Goal: Task Accomplishment & Management: Complete application form

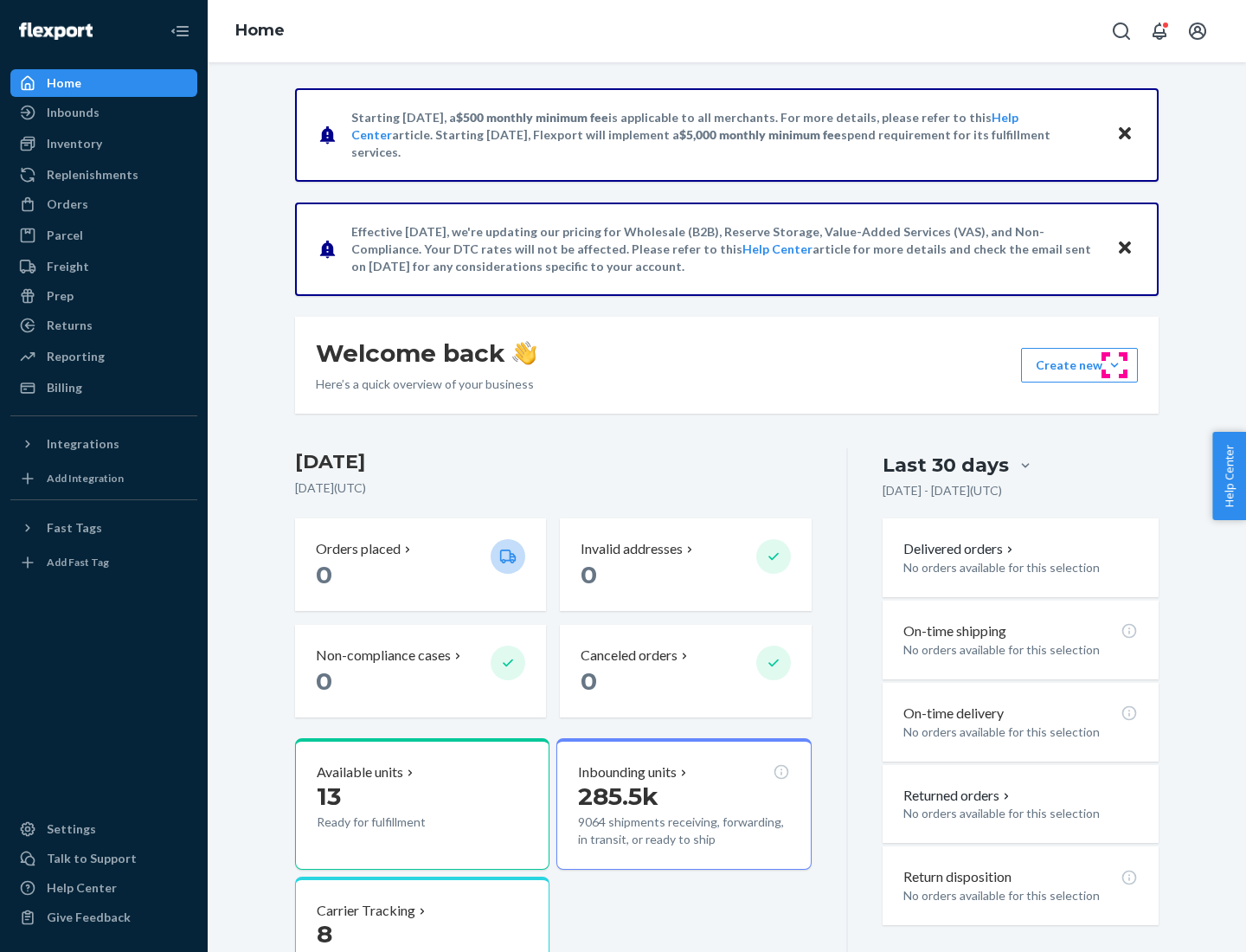
click at [1115, 365] on button "Create new Create new inbound Create new order Create new product" at bounding box center [1079, 365] width 117 height 35
click at [104, 112] on div "Inbounds" at bounding box center [104, 112] width 183 height 24
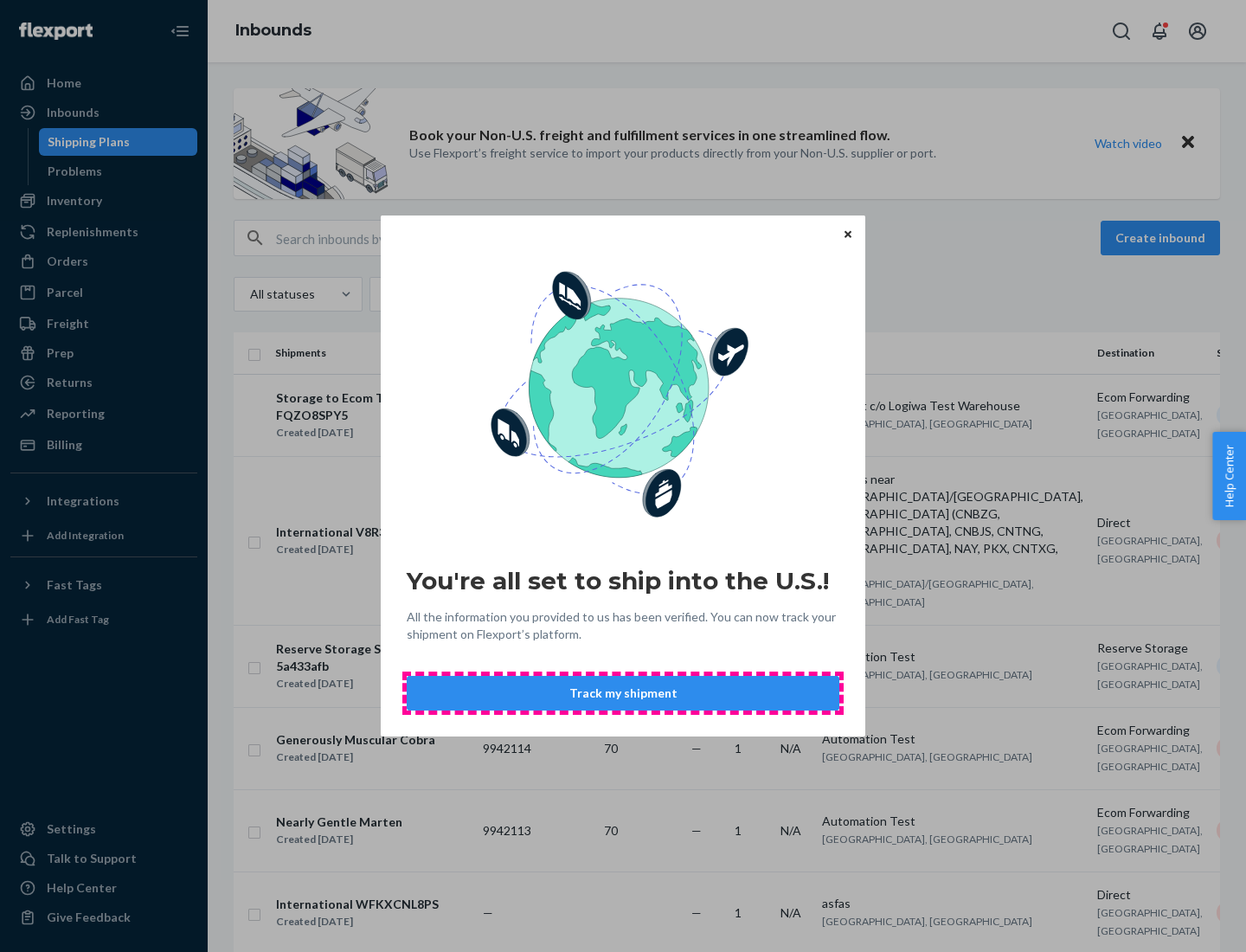
click at [623, 693] on button "Track my shipment" at bounding box center [623, 693] width 432 height 35
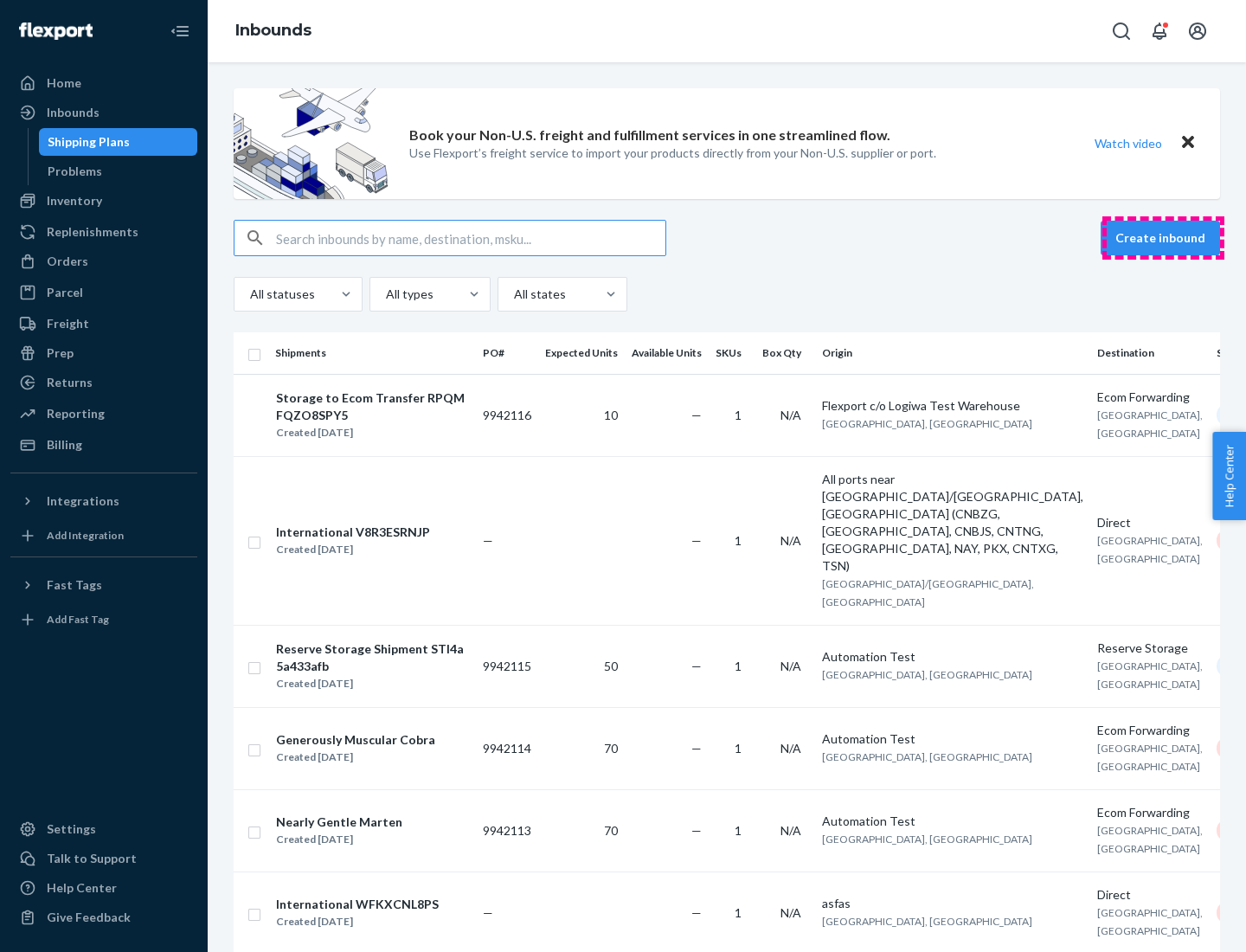
click at [1163, 238] on button "Create inbound" at bounding box center [1161, 238] width 120 height 35
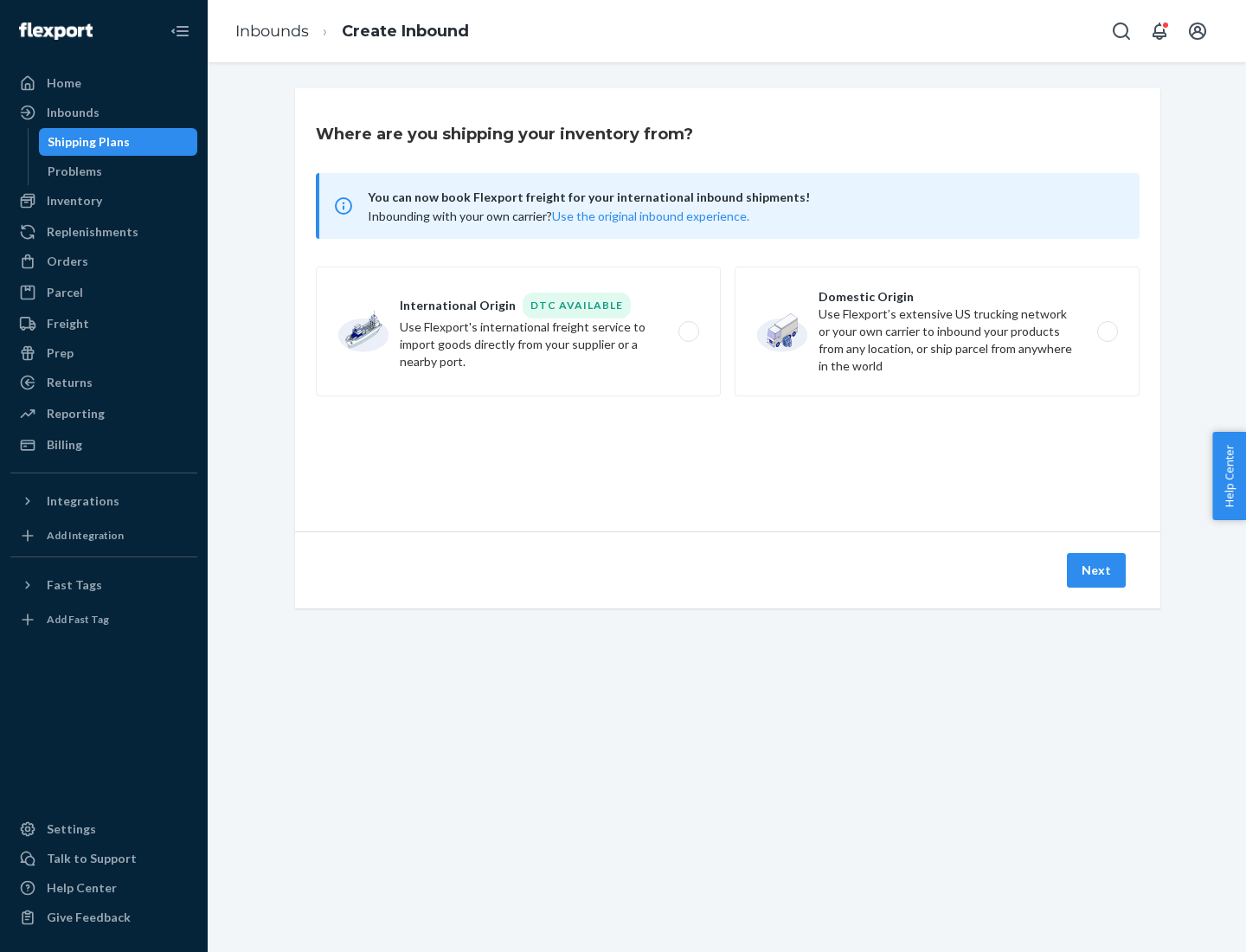
click at [519, 331] on label "International Origin DTC Available Use Flexport's international freight service…" at bounding box center [518, 331] width 405 height 130
click at [688, 331] on input "International Origin DTC Available Use Flexport's international freight service…" at bounding box center [694, 332] width 11 height 11
radio input "true"
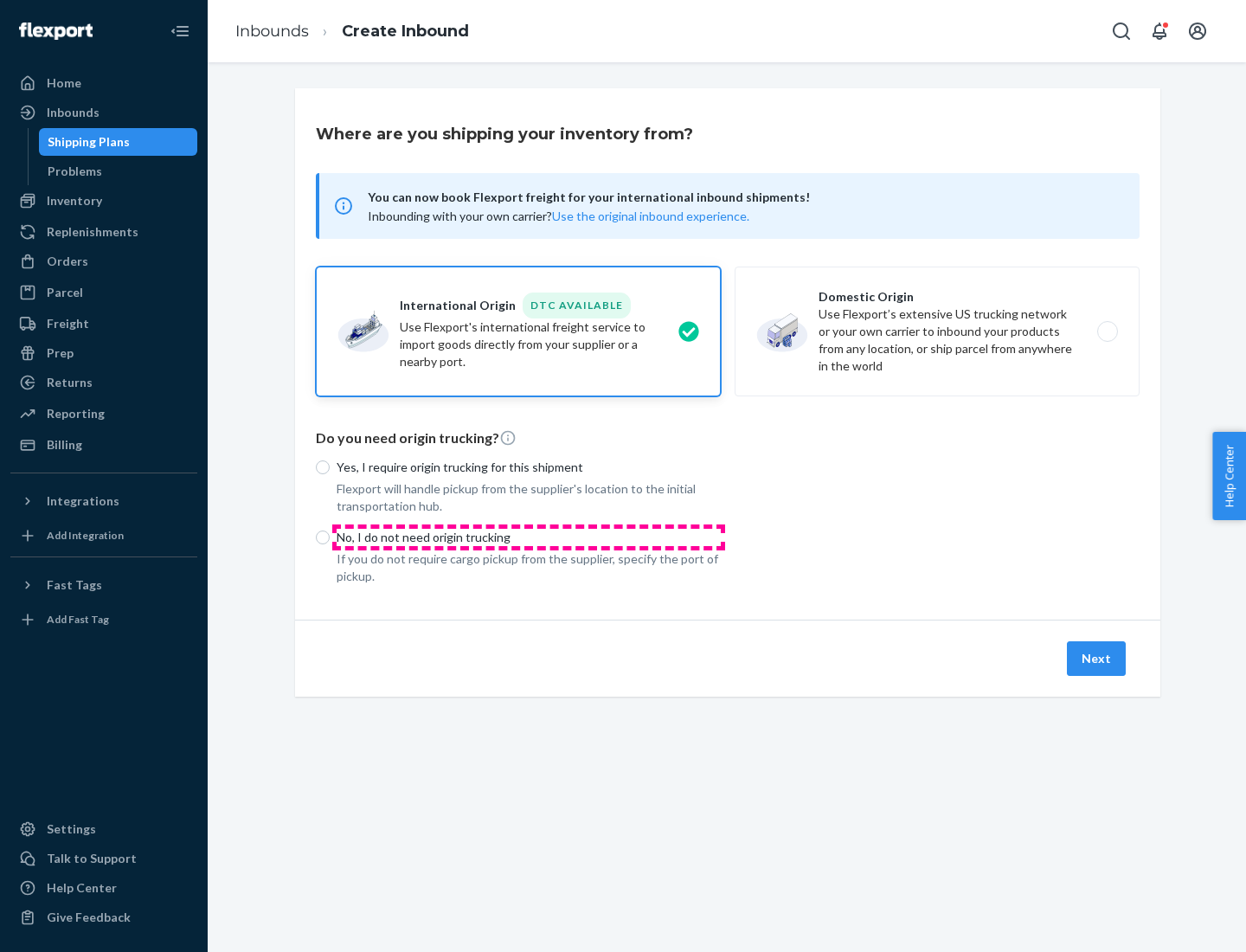
click at [529, 536] on p "No, I do not need origin trucking" at bounding box center [529, 537] width 384 height 17
click at [330, 536] on input "No, I do not need origin trucking" at bounding box center [322, 537] width 14 height 14
radio input "true"
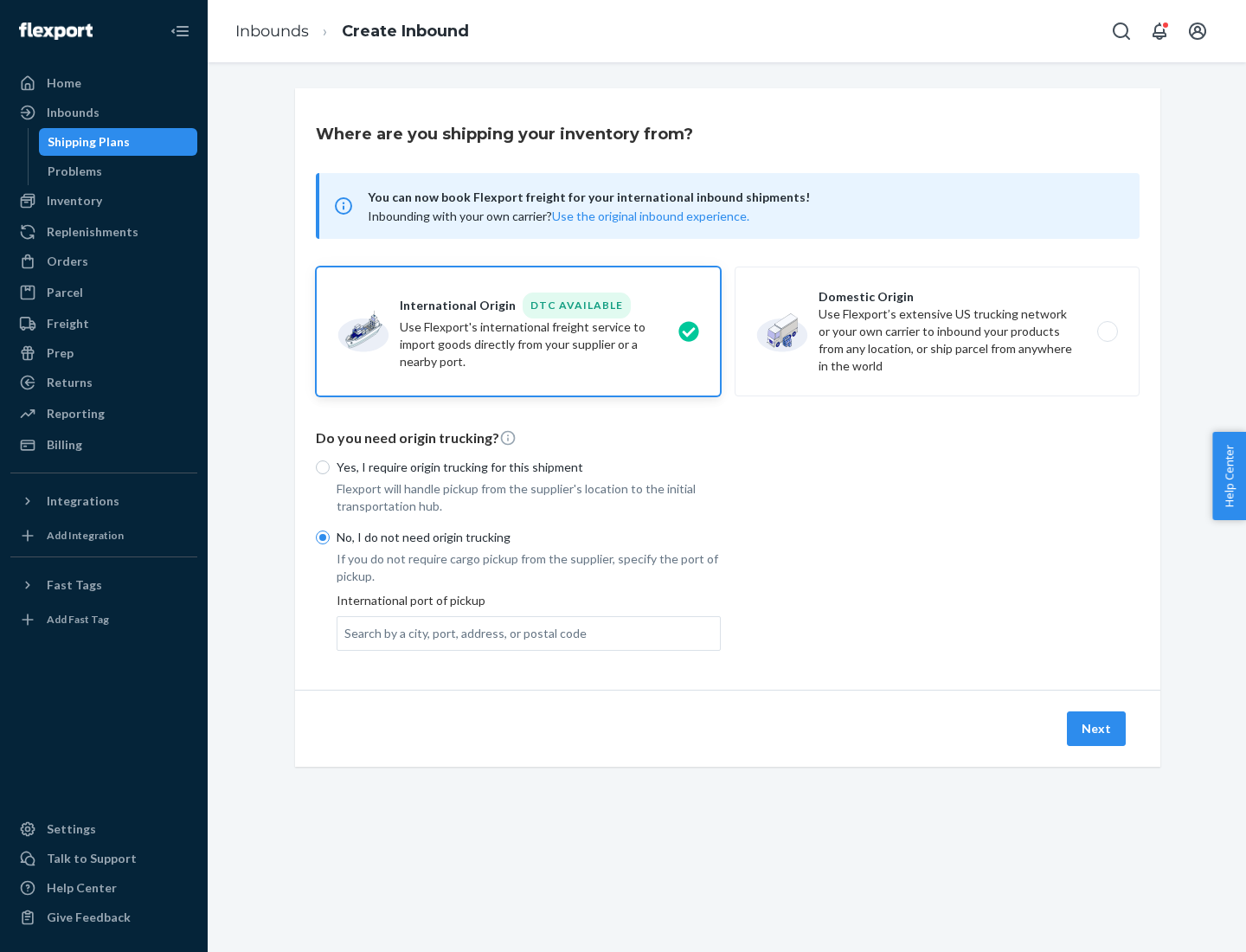
click at [462, 633] on div "Search by a city, port, address, or postal code" at bounding box center [465, 633] width 242 height 17
click at [346, 633] on input "Search by a city, port, address, or postal code" at bounding box center [345, 633] width 2 height 17
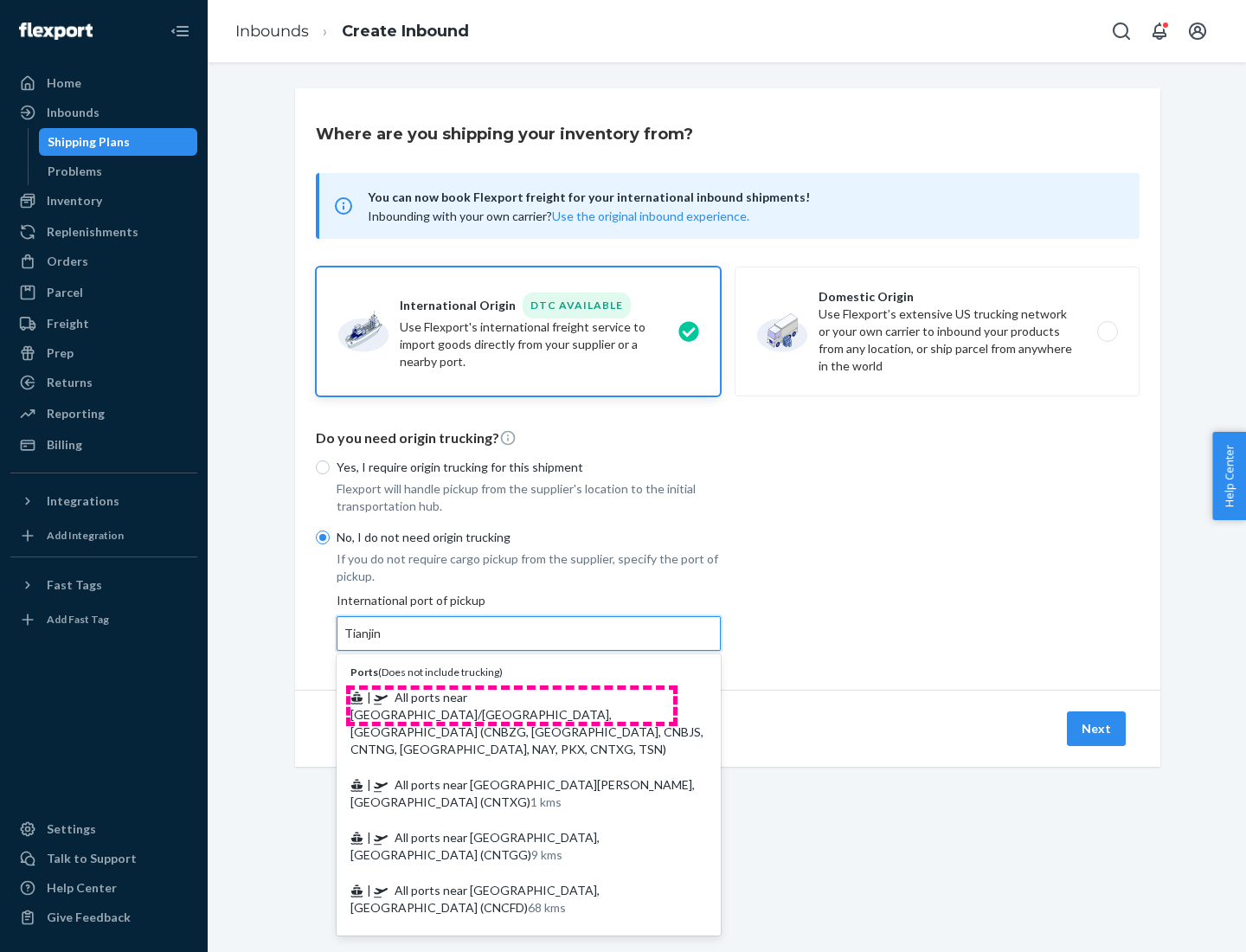
click at [511, 696] on span "| All ports near [GEOGRAPHIC_DATA]/[GEOGRAPHIC_DATA], [GEOGRAPHIC_DATA] (CNBZG,…" at bounding box center [526, 723] width 353 height 66
click at [383, 642] on input "Tianjin" at bounding box center [363, 633] width 38 height 17
type input "All ports near [GEOGRAPHIC_DATA]/[GEOGRAPHIC_DATA], [GEOGRAPHIC_DATA] (CNBZG, […"
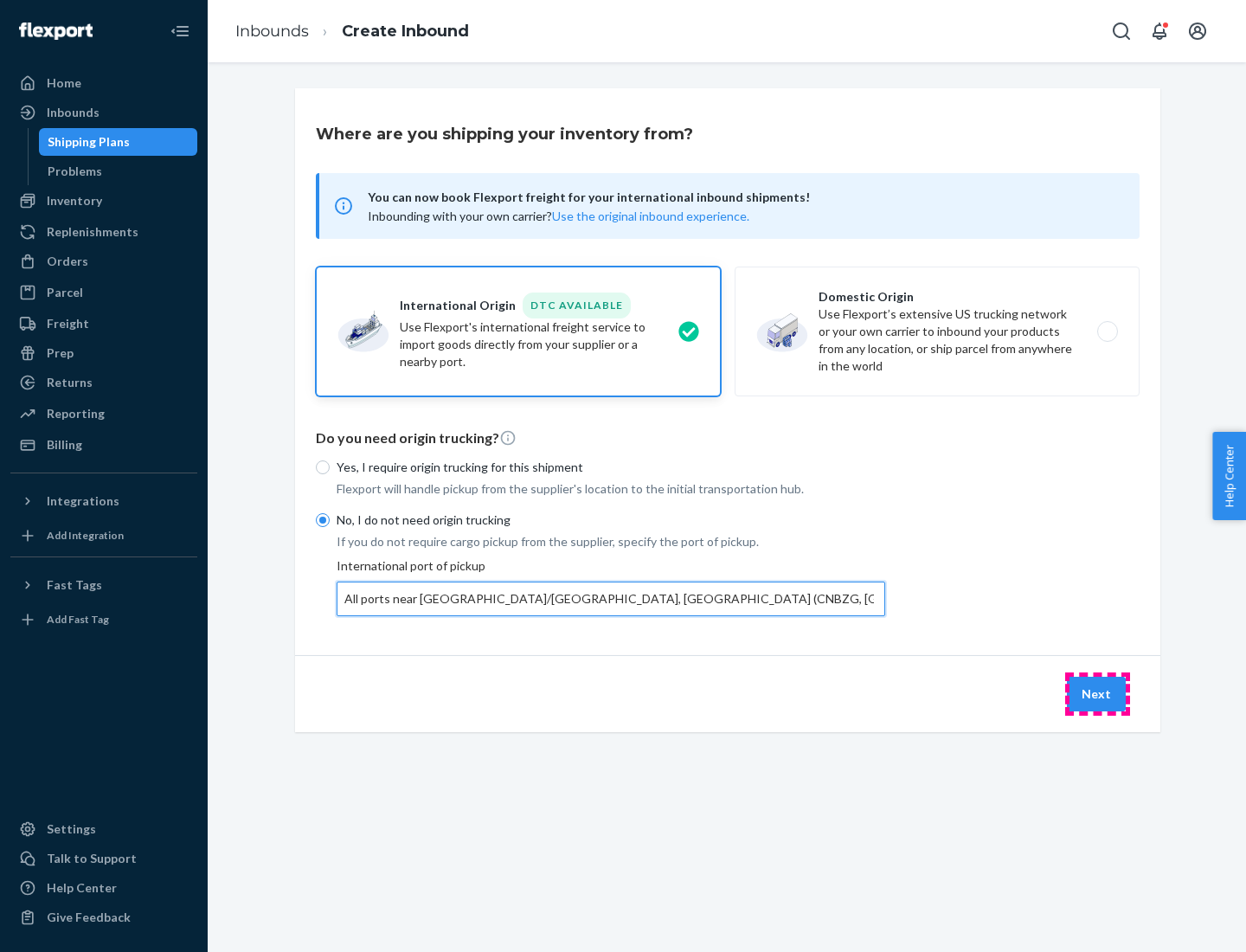
click at [1097, 693] on button "Next" at bounding box center [1096, 694] width 59 height 35
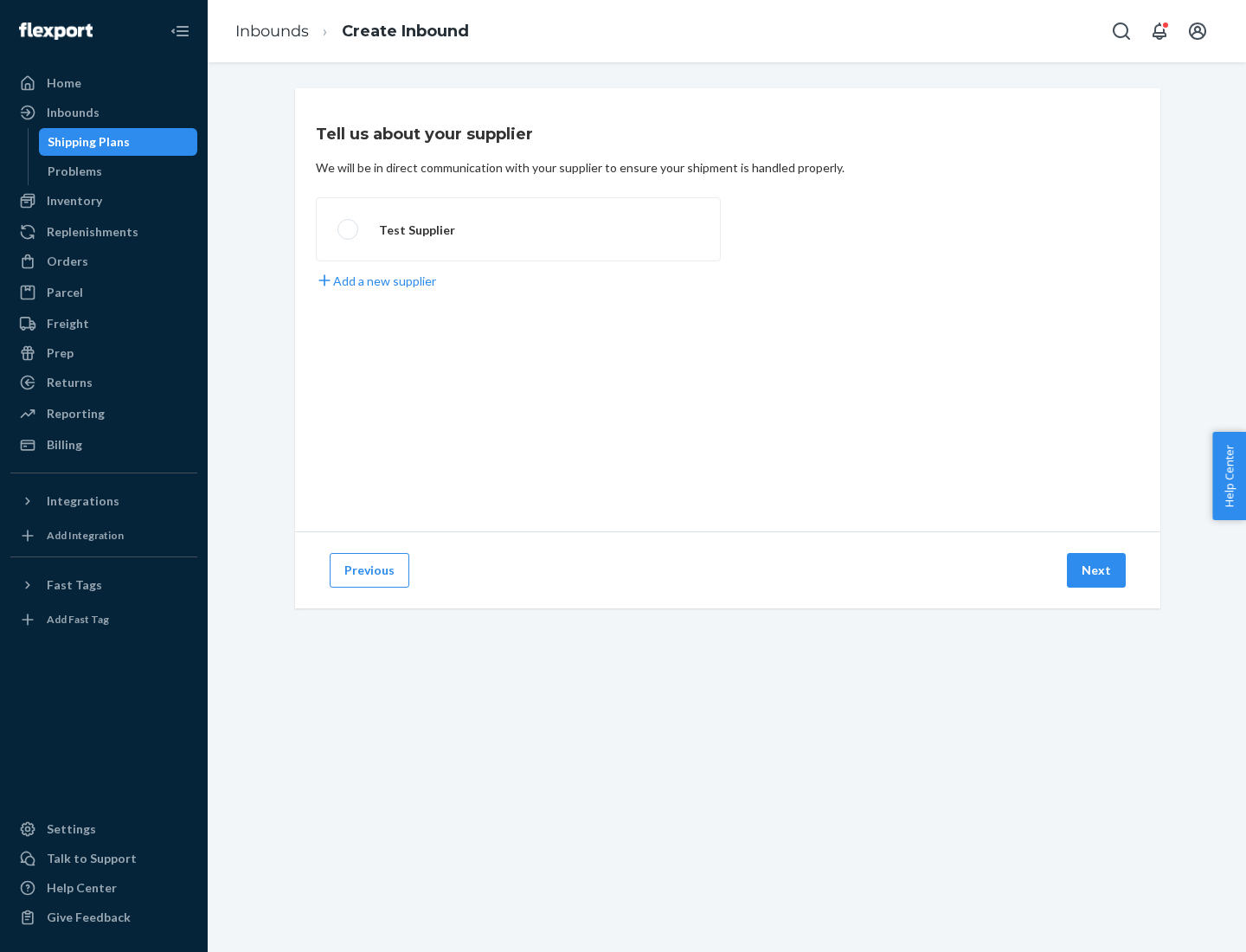
click at [519, 229] on label "Test Supplier" at bounding box center [518, 229] width 405 height 64
click at [349, 229] on input "Test Supplier" at bounding box center [344, 229] width 11 height 11
radio input "true"
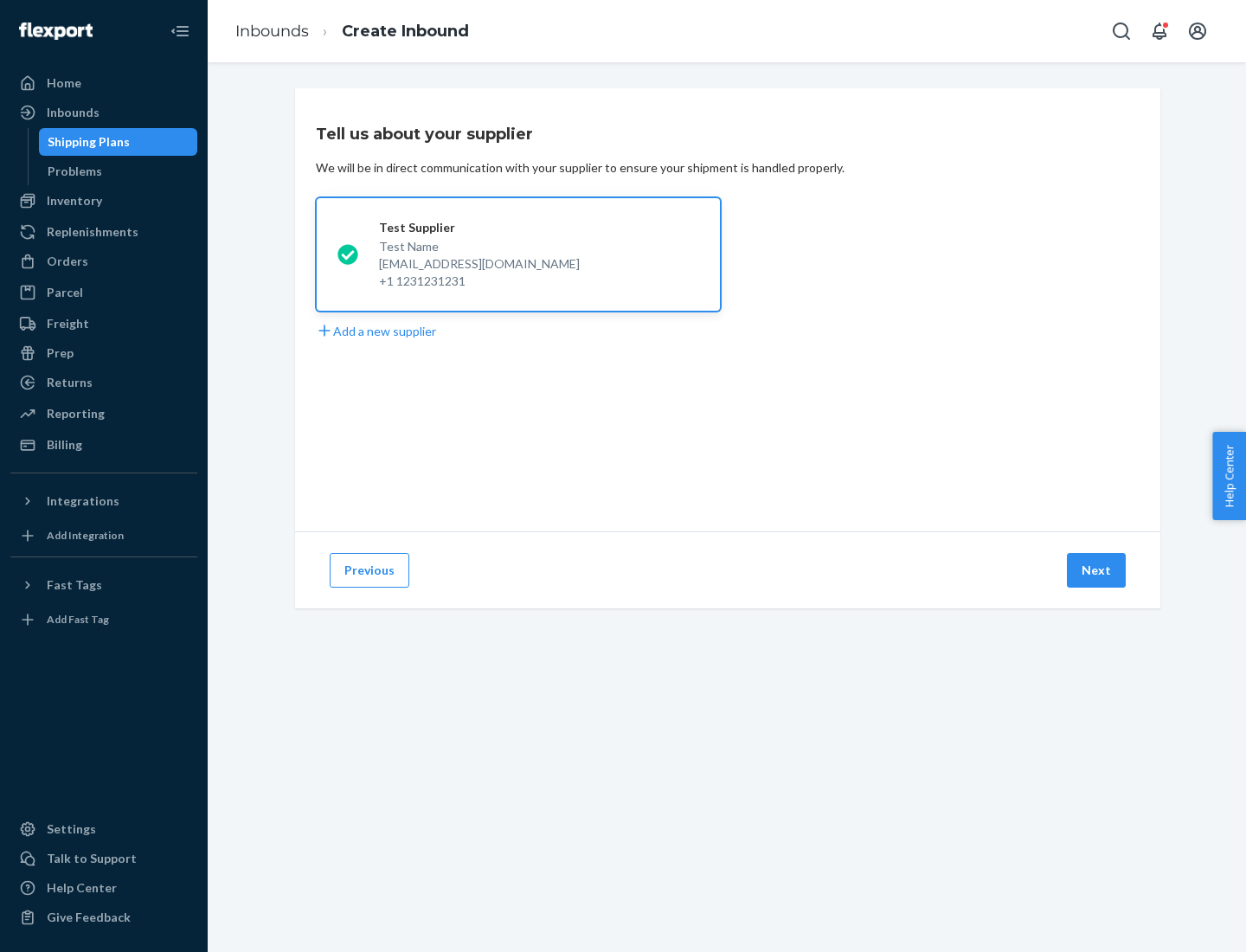
click at [1097, 570] on button "Next" at bounding box center [1096, 570] width 59 height 35
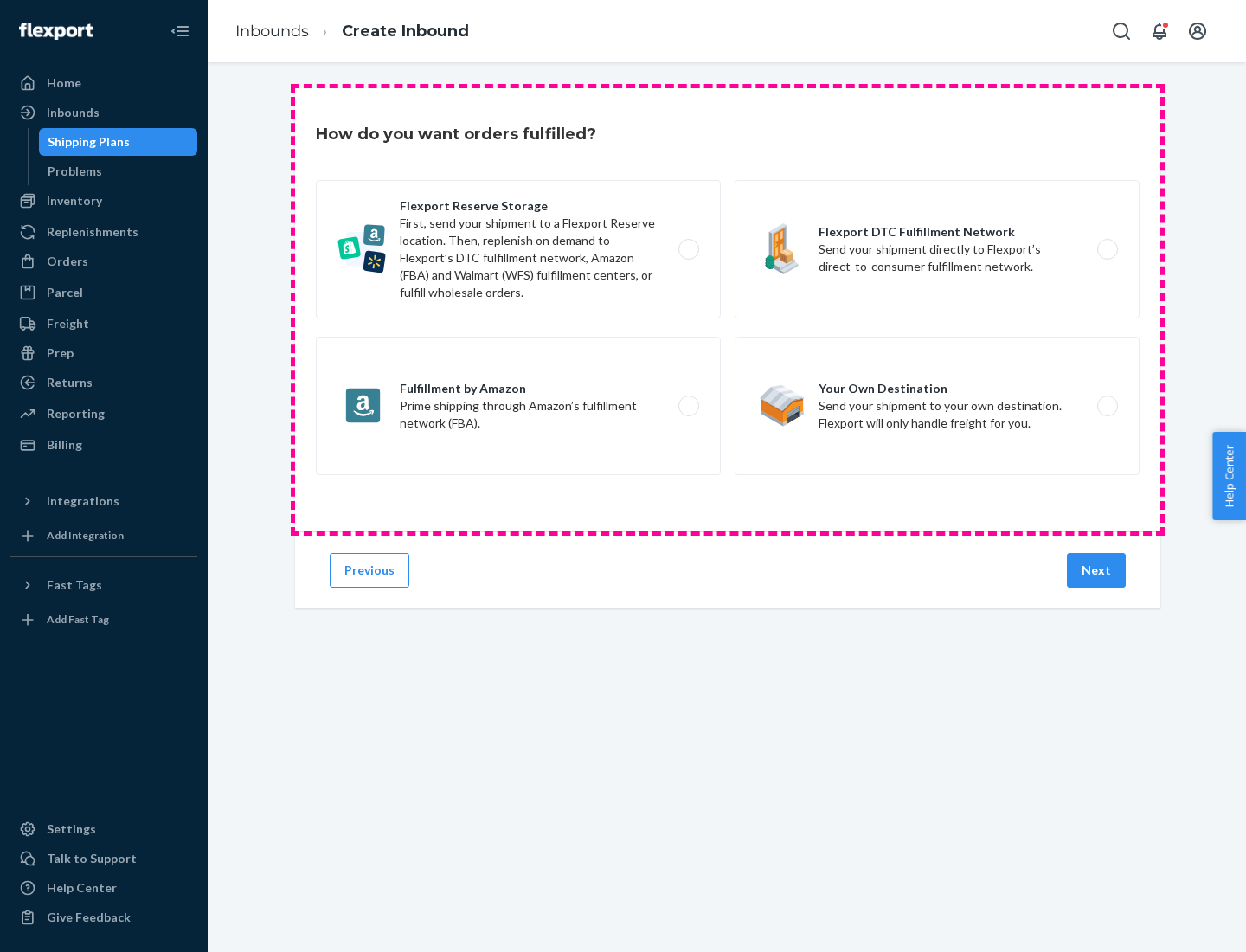
click at [727, 310] on div "Flexport Reserve Storage First, send your shipment to a Flexport Reserve locati…" at bounding box center [727, 330] width 824 height 300
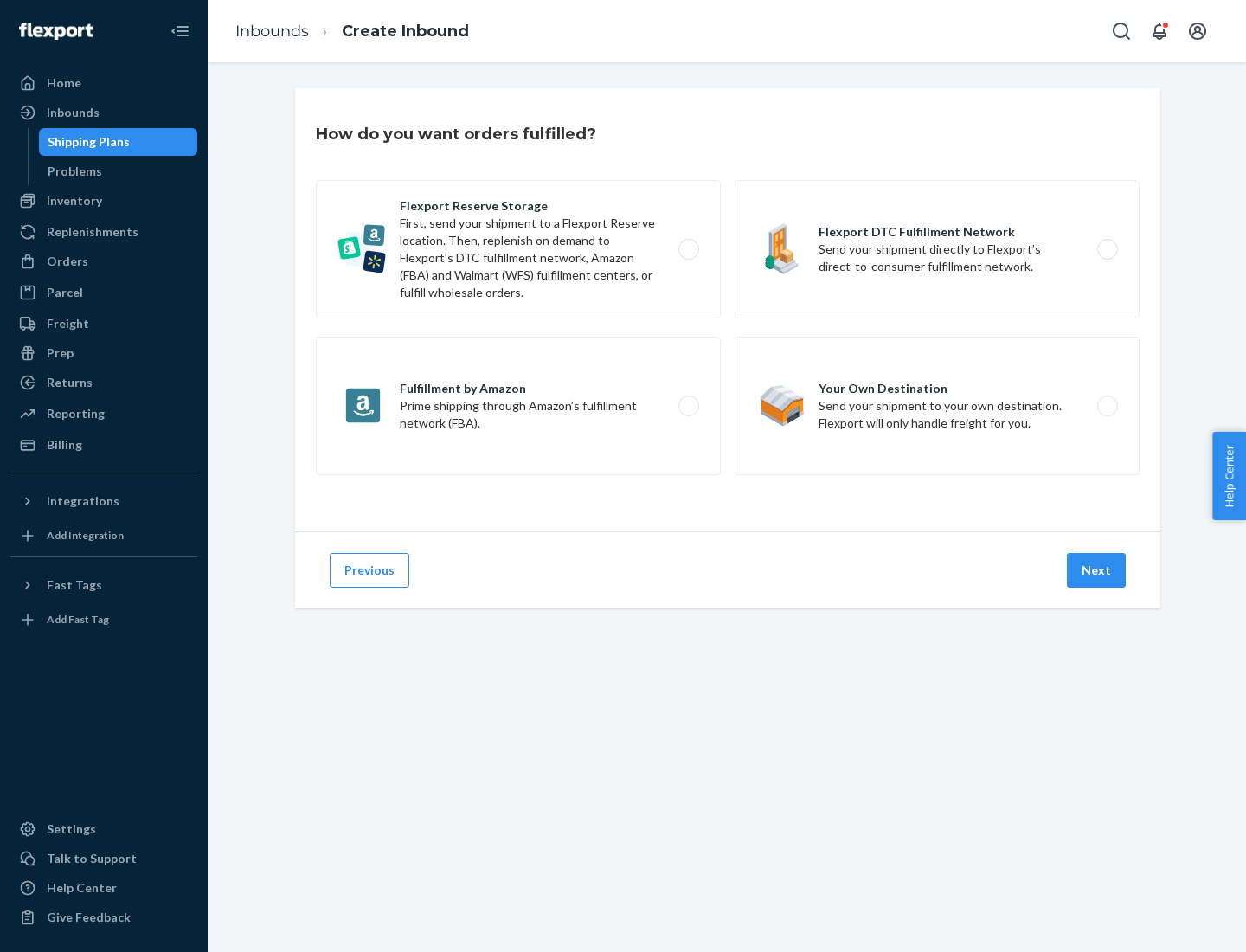
click at [937, 249] on label "Flexport DTC Fulfillment Network Send your shipment directly to Flexport’s dire…" at bounding box center [937, 249] width 405 height 139
click at [1107, 249] on input "Flexport DTC Fulfillment Network Send your shipment directly to Flexport’s dire…" at bounding box center [1112, 250] width 11 height 11
radio input "true"
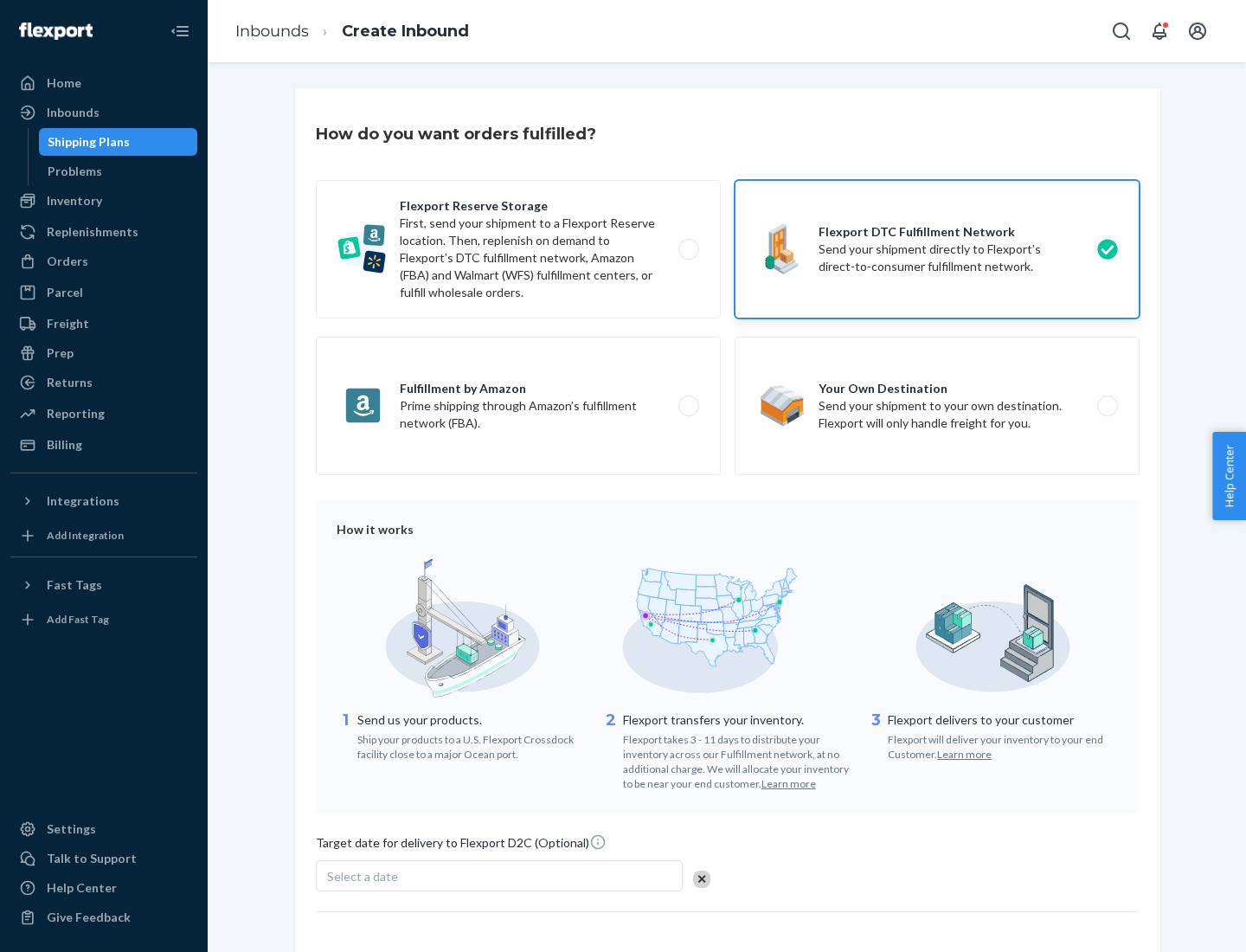
scroll to position [127, 0]
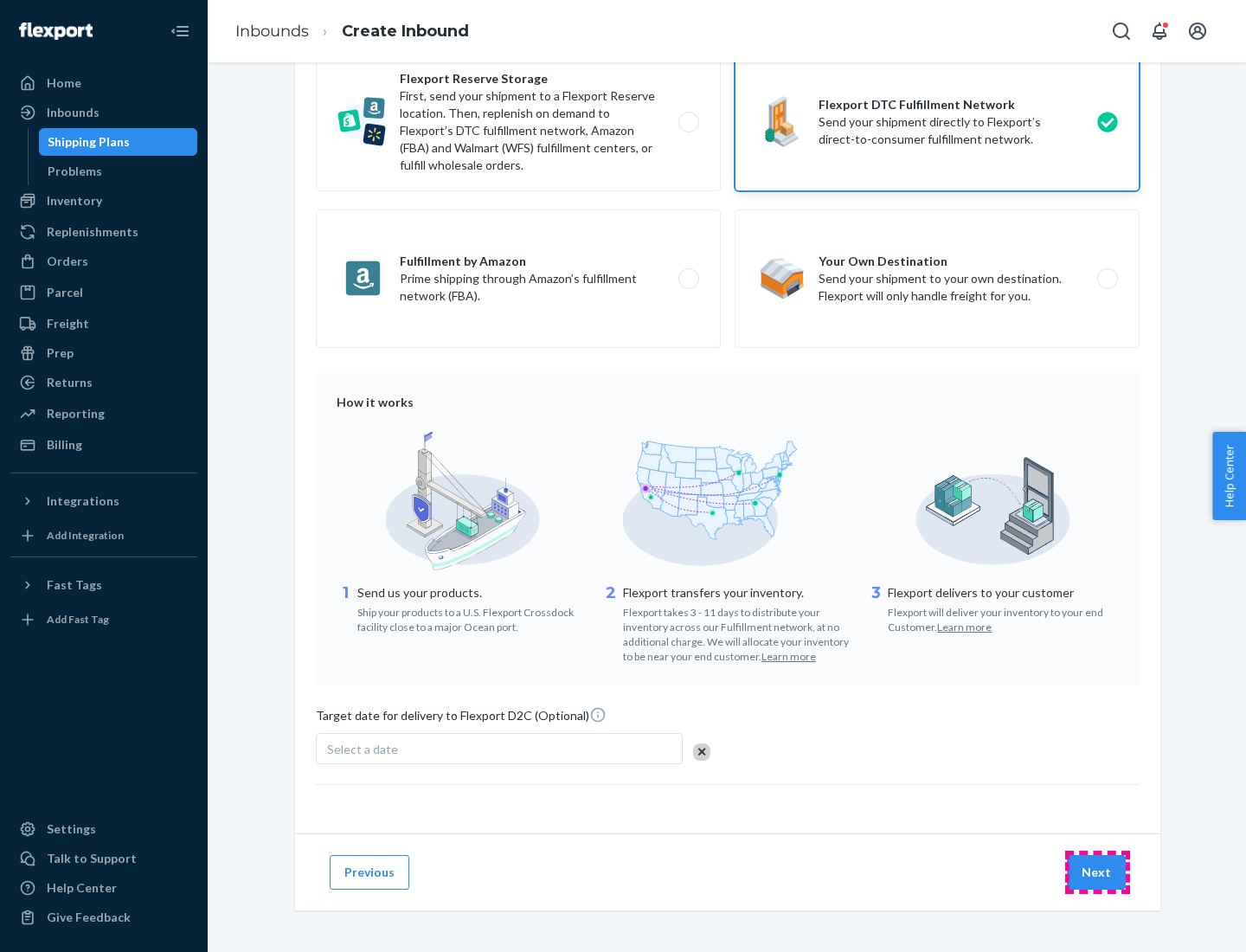
click at [1097, 871] on button "Next" at bounding box center [1096, 871] width 59 height 35
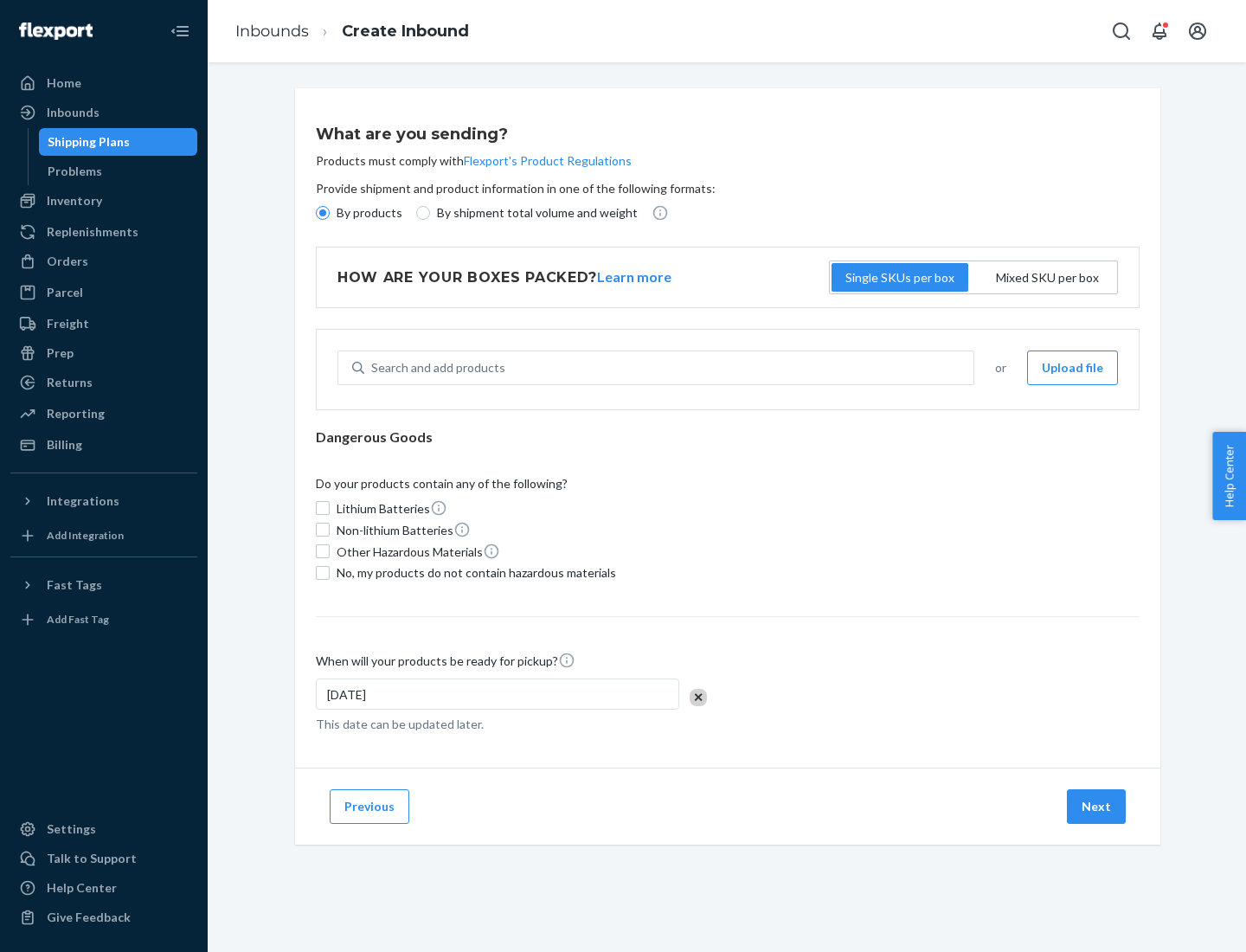
click at [368, 212] on p "By products" at bounding box center [370, 212] width 66 height 17
click at [330, 212] on input "By products" at bounding box center [322, 212] width 14 height 14
click at [435, 368] on div "Search and add products" at bounding box center [438, 368] width 134 height 17
click at [373, 368] on input "Search and add products" at bounding box center [373, 368] width 2 height 17
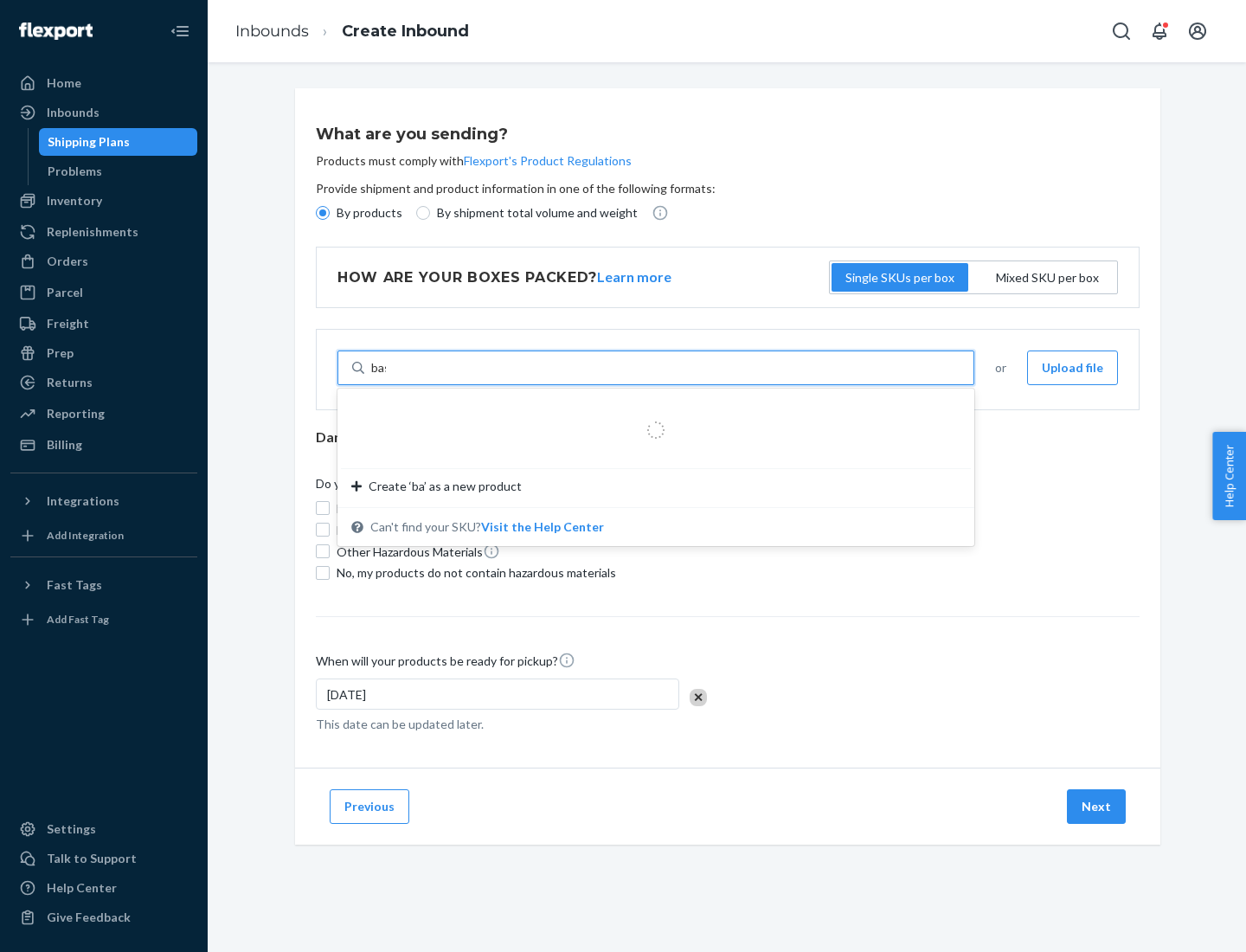
type input "basic"
click at [650, 409] on div "Basic Test Product 1" at bounding box center [649, 409] width 595 height 17
click at [400, 376] on input "basic" at bounding box center [386, 368] width 29 height 17
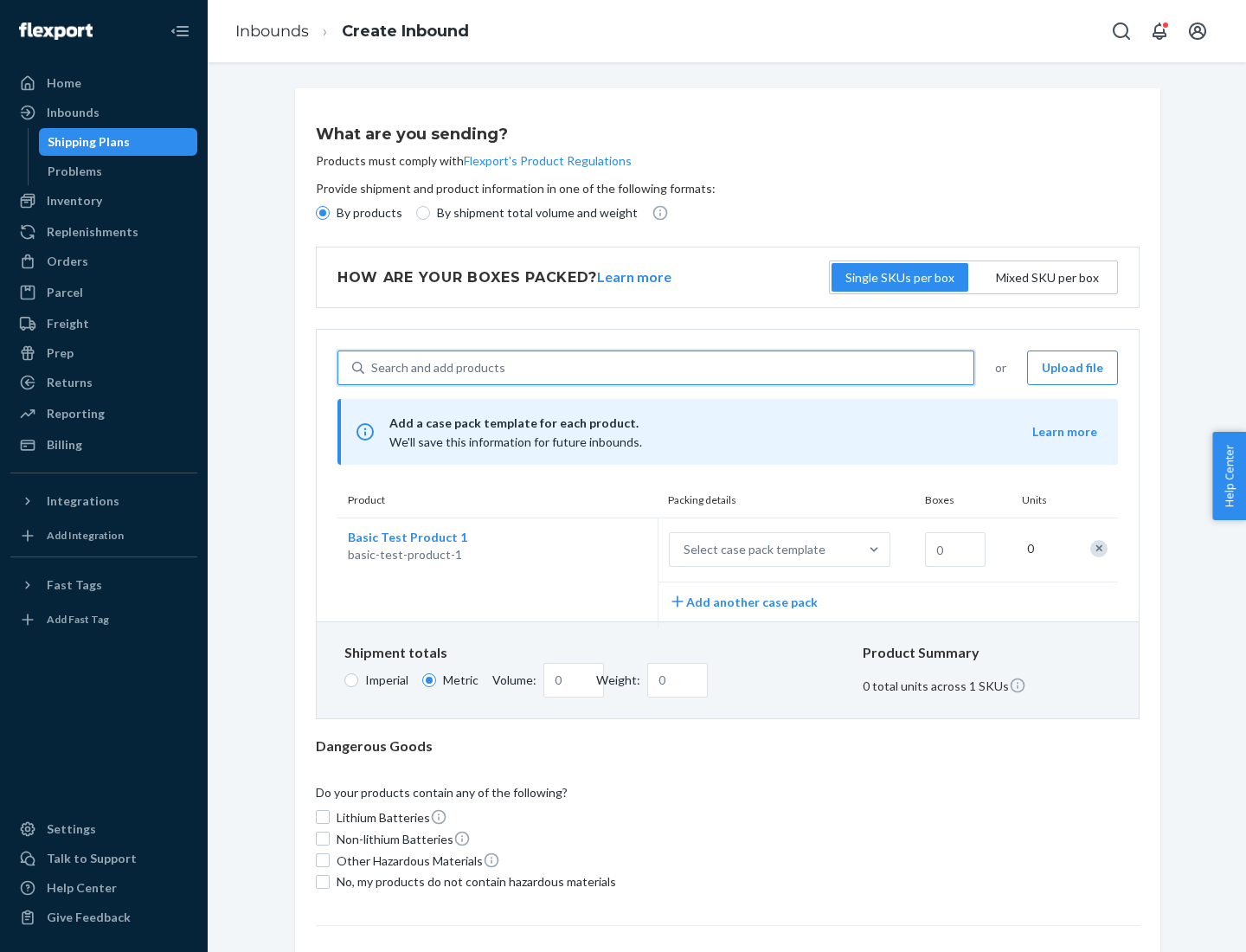
scroll to position [42, 0]
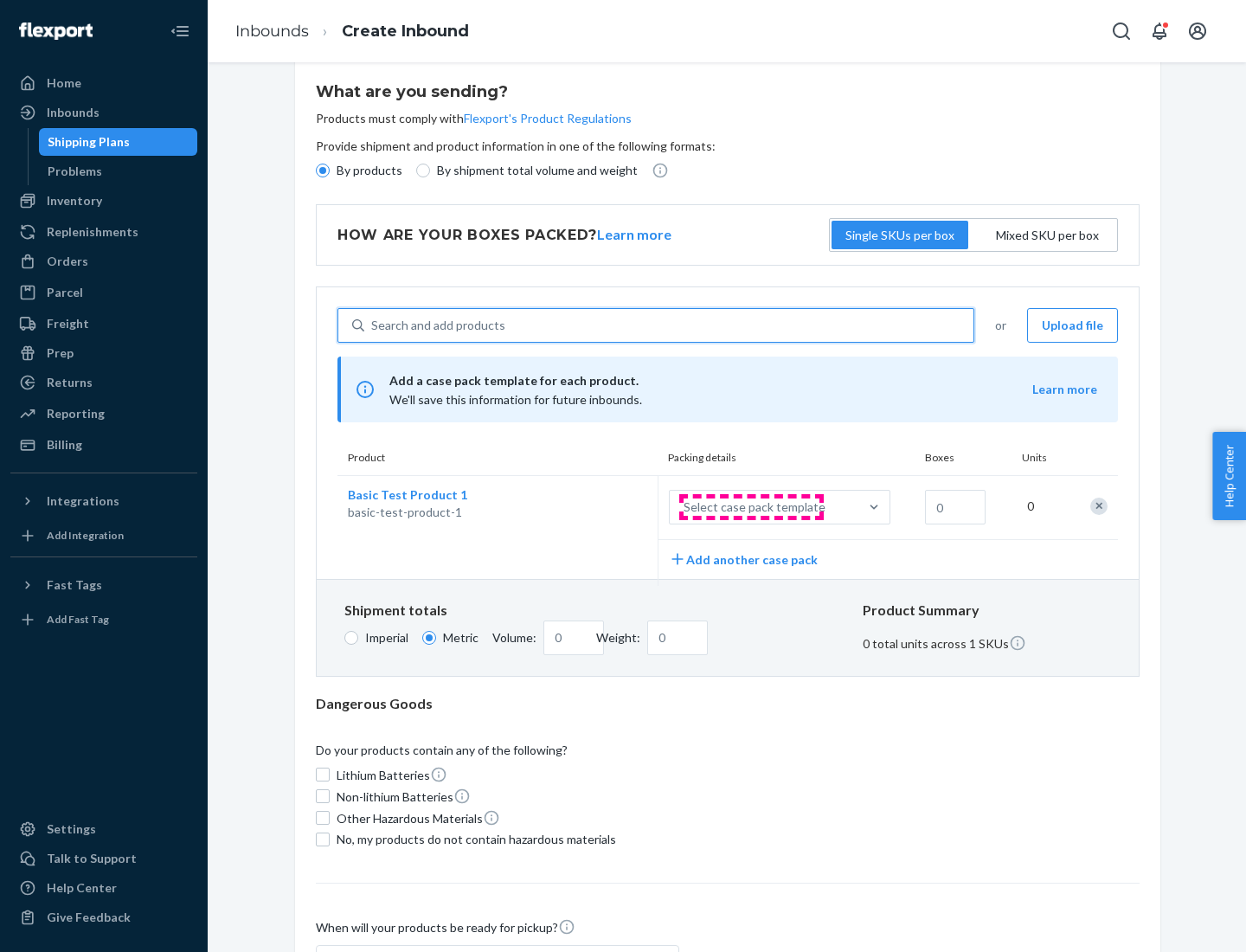
click at [751, 507] on div "Select case pack template" at bounding box center [755, 506] width 142 height 17
click at [598, 507] on input "Select case pack template" at bounding box center [598, 507] width 0 height 0
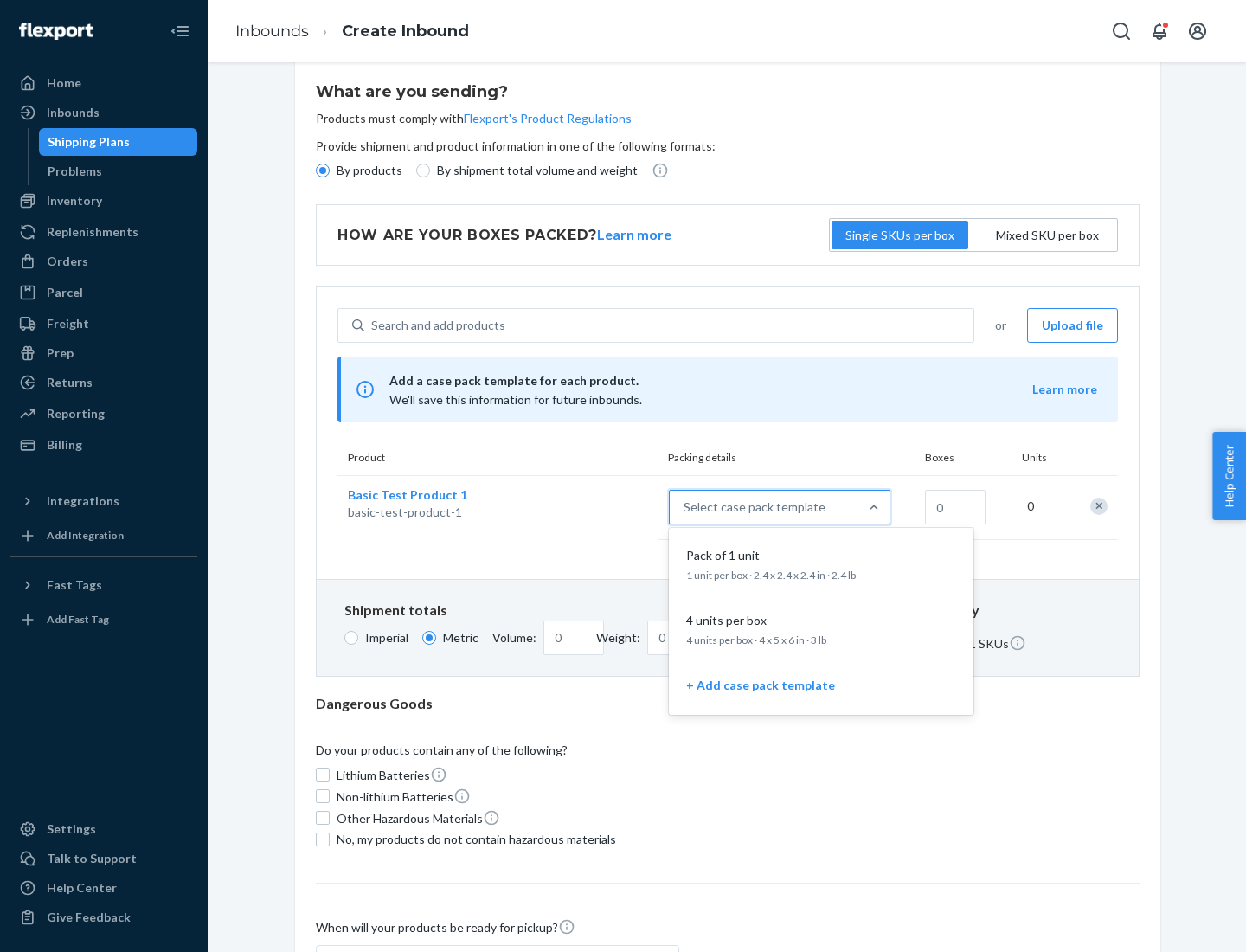
scroll to position [99, 0]
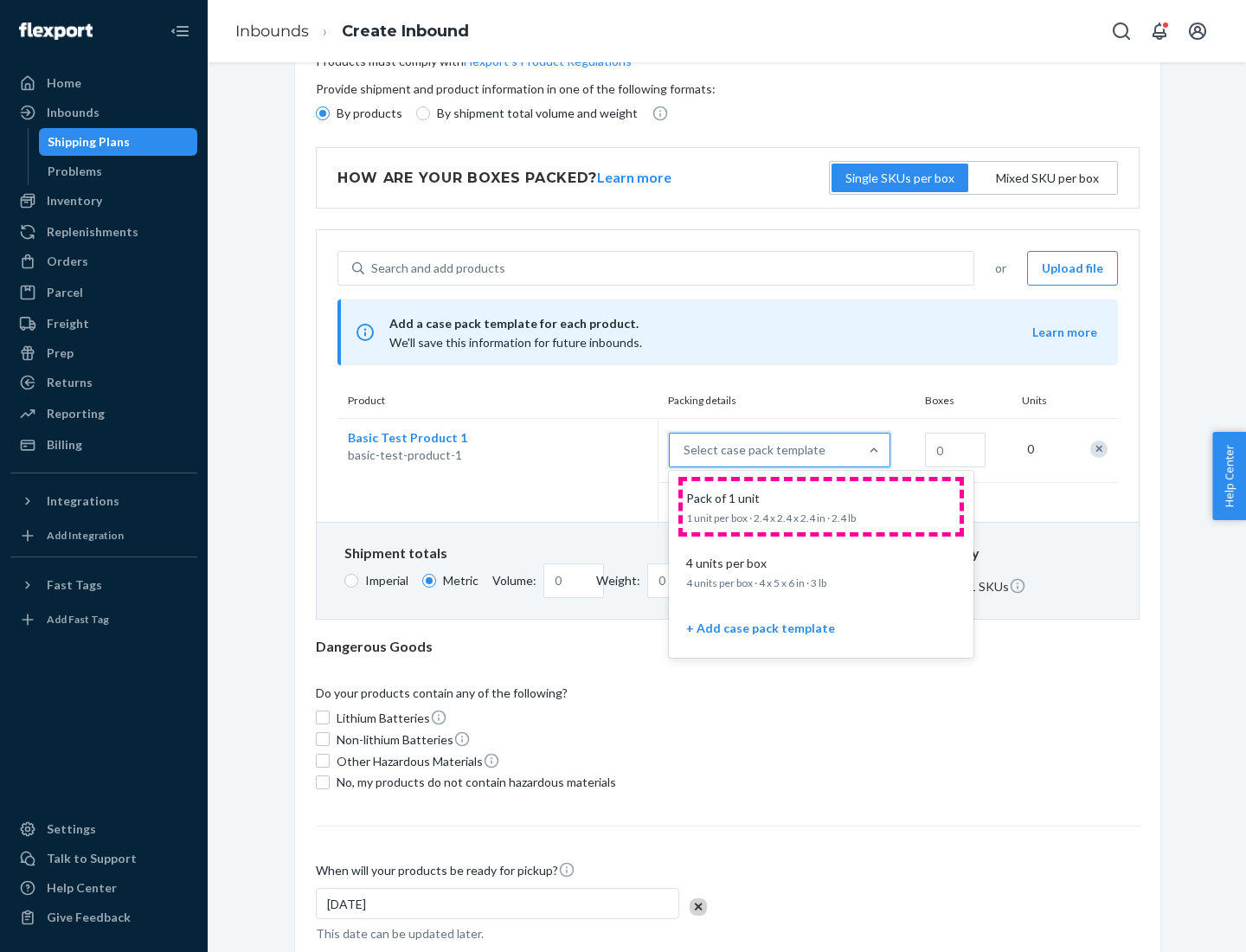
click at [821, 506] on div "Pack of 1 unit" at bounding box center [818, 498] width 277 height 17
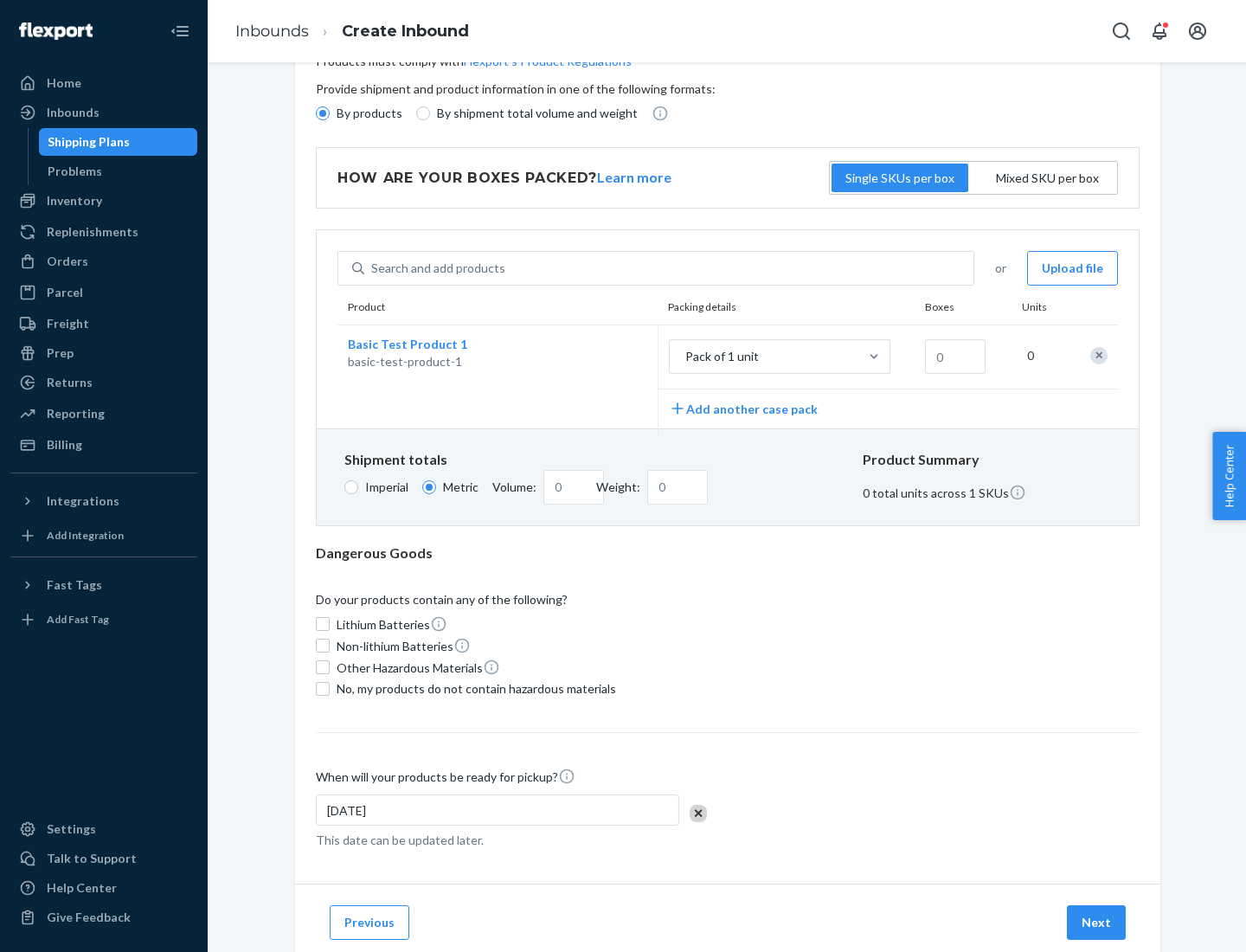
scroll to position [0, 0]
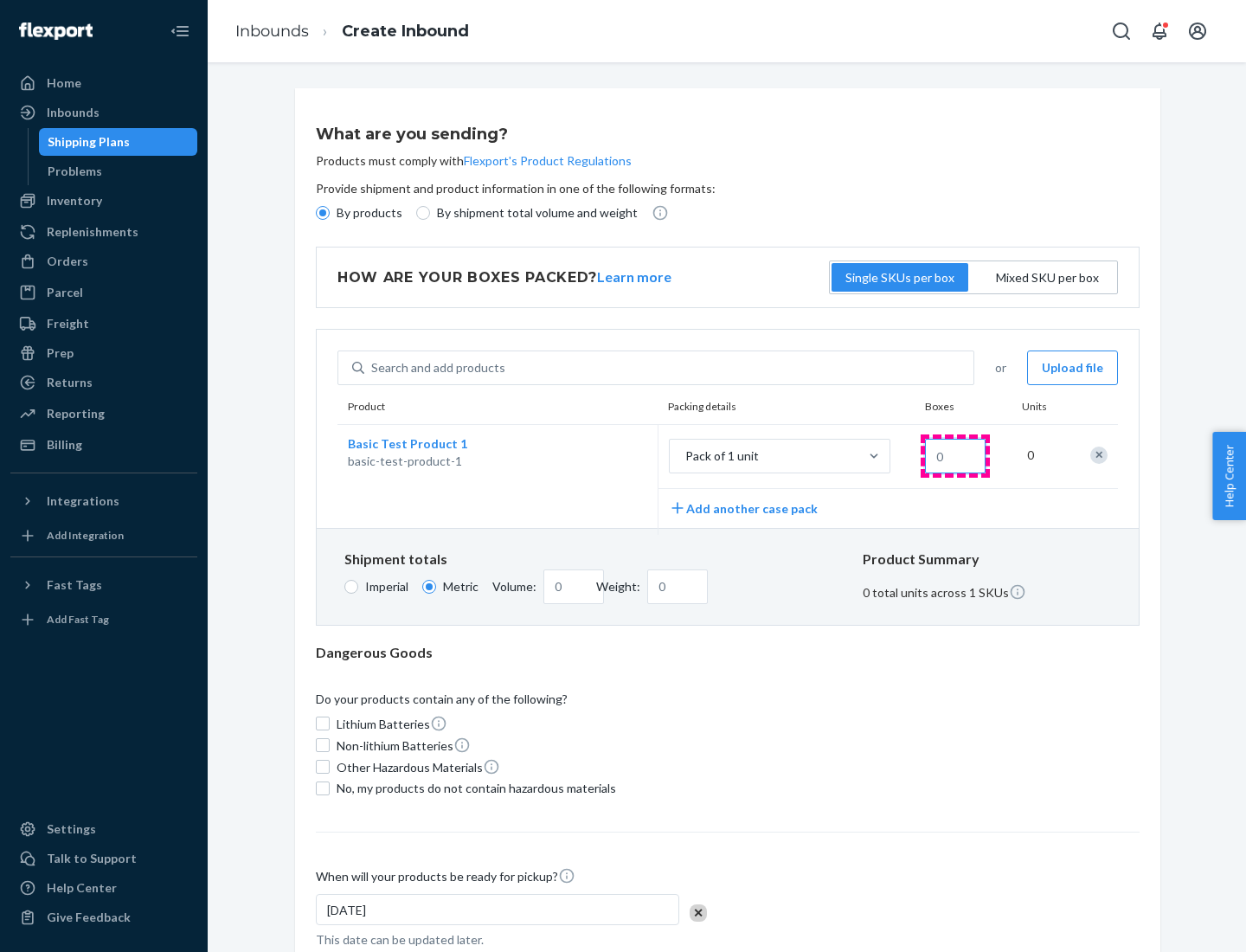
type input "1.09"
type input "1"
type input "10.89"
type input "10"
type input "0.02"
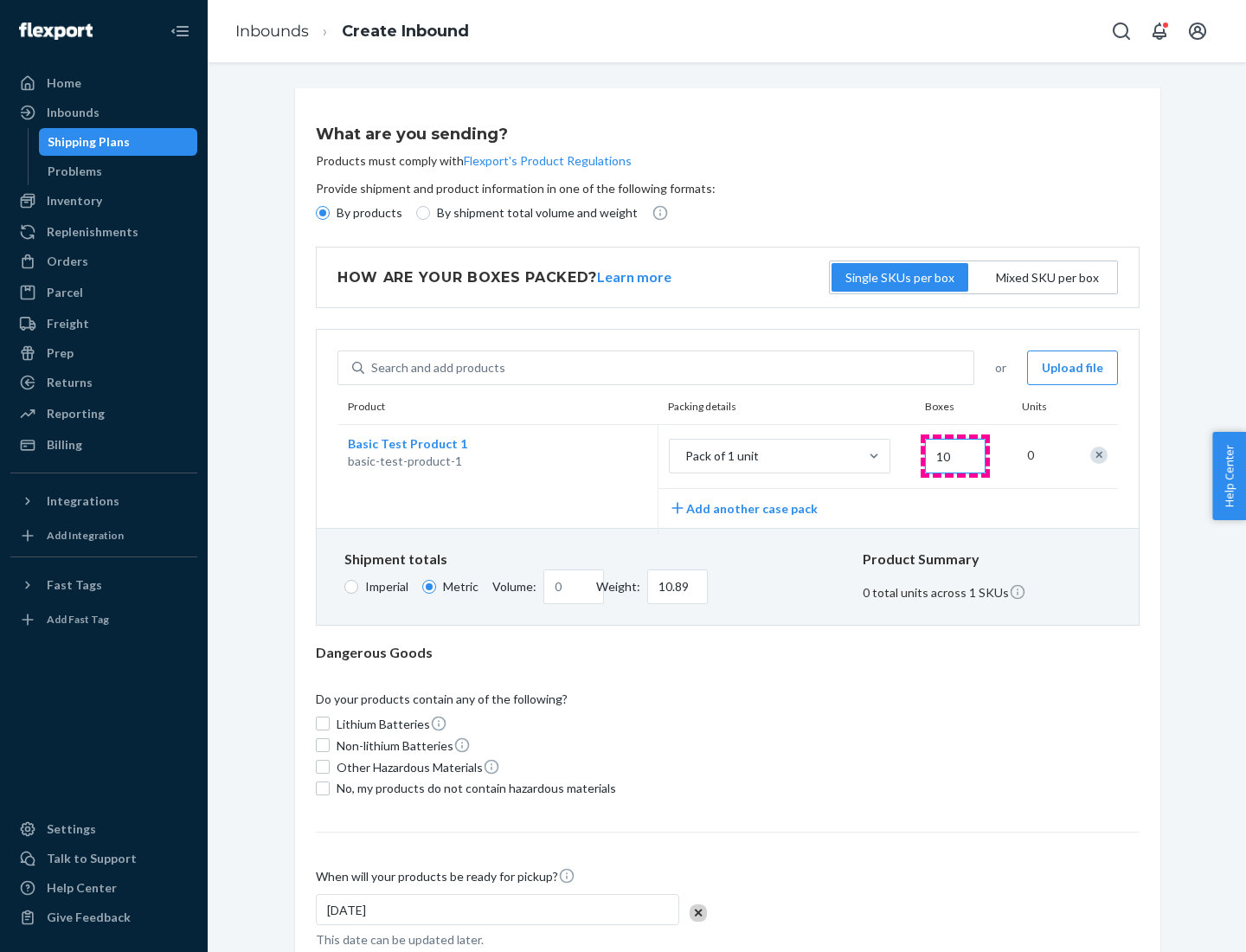
type input "108.86"
type input "100"
type input "0.23"
type input "1088.62"
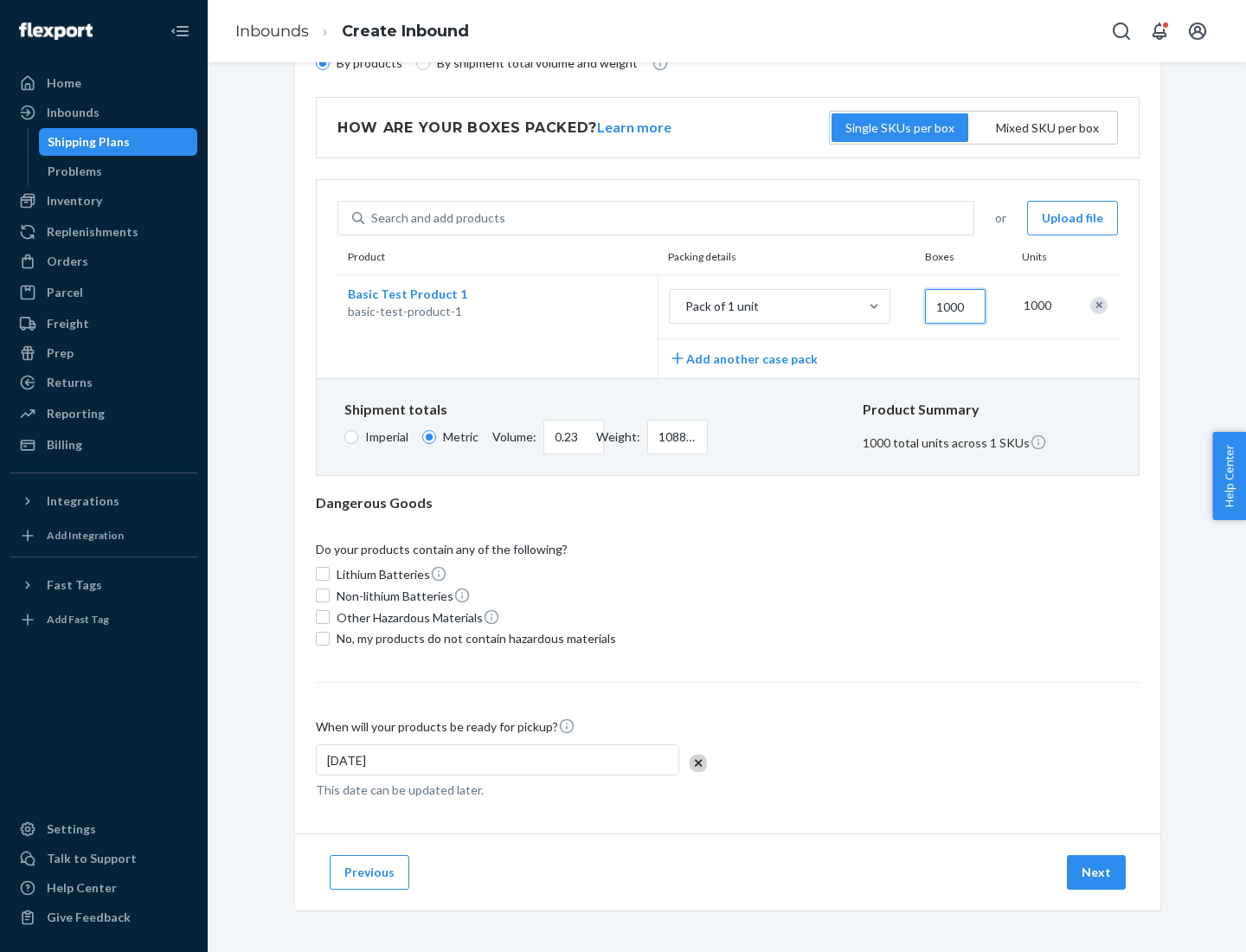
type input "1000"
click at [474, 637] on span "No, my products do not contain hazardous materials" at bounding box center [476, 638] width 280 height 17
click at [330, 637] on input "No, my products do not contain hazardous materials" at bounding box center [322, 638] width 14 height 14
checkbox input "true"
click at [1097, 871] on button "Next" at bounding box center [1096, 871] width 59 height 35
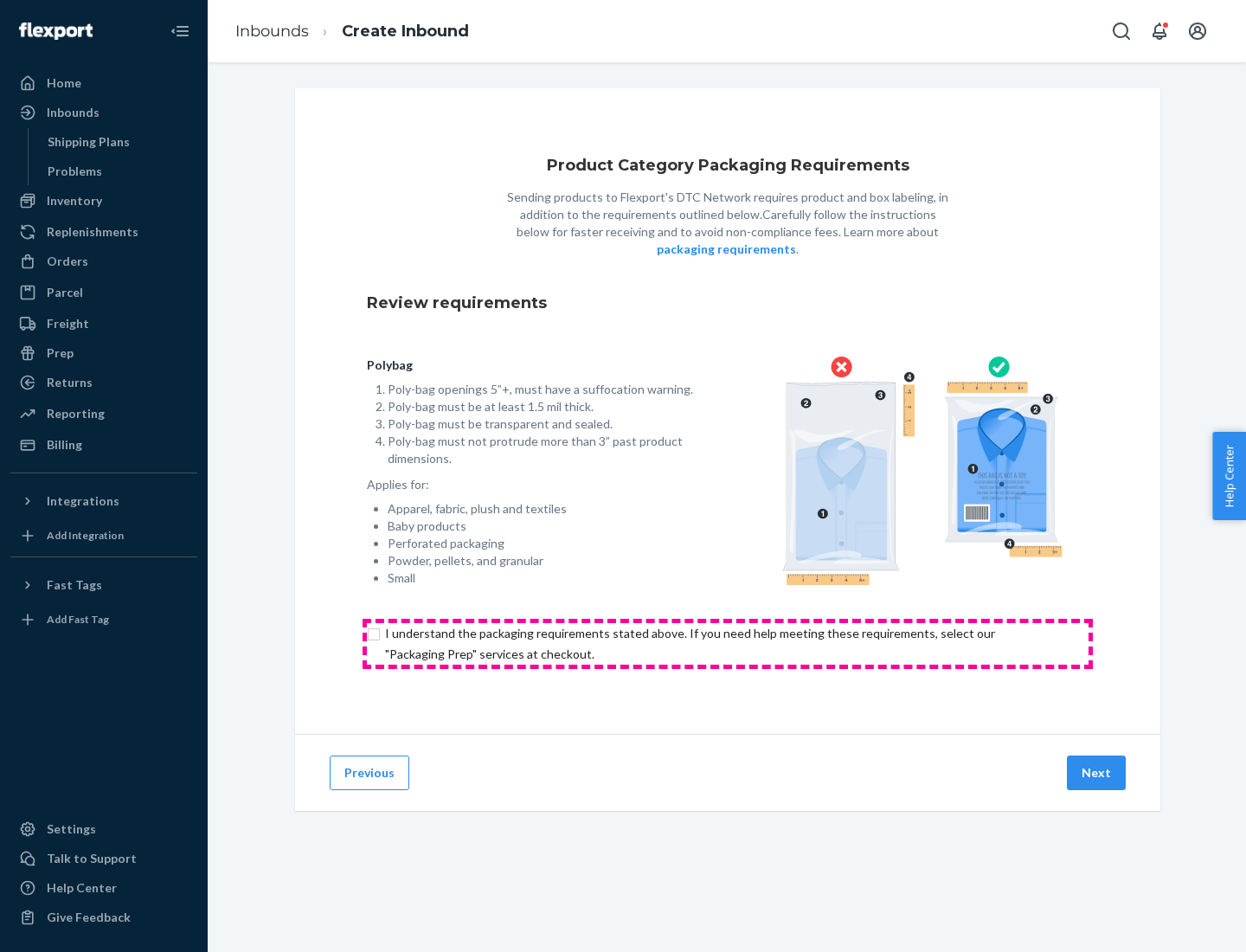
click at [727, 643] on input "checkbox" at bounding box center [727, 644] width 722 height 41
checkbox input "true"
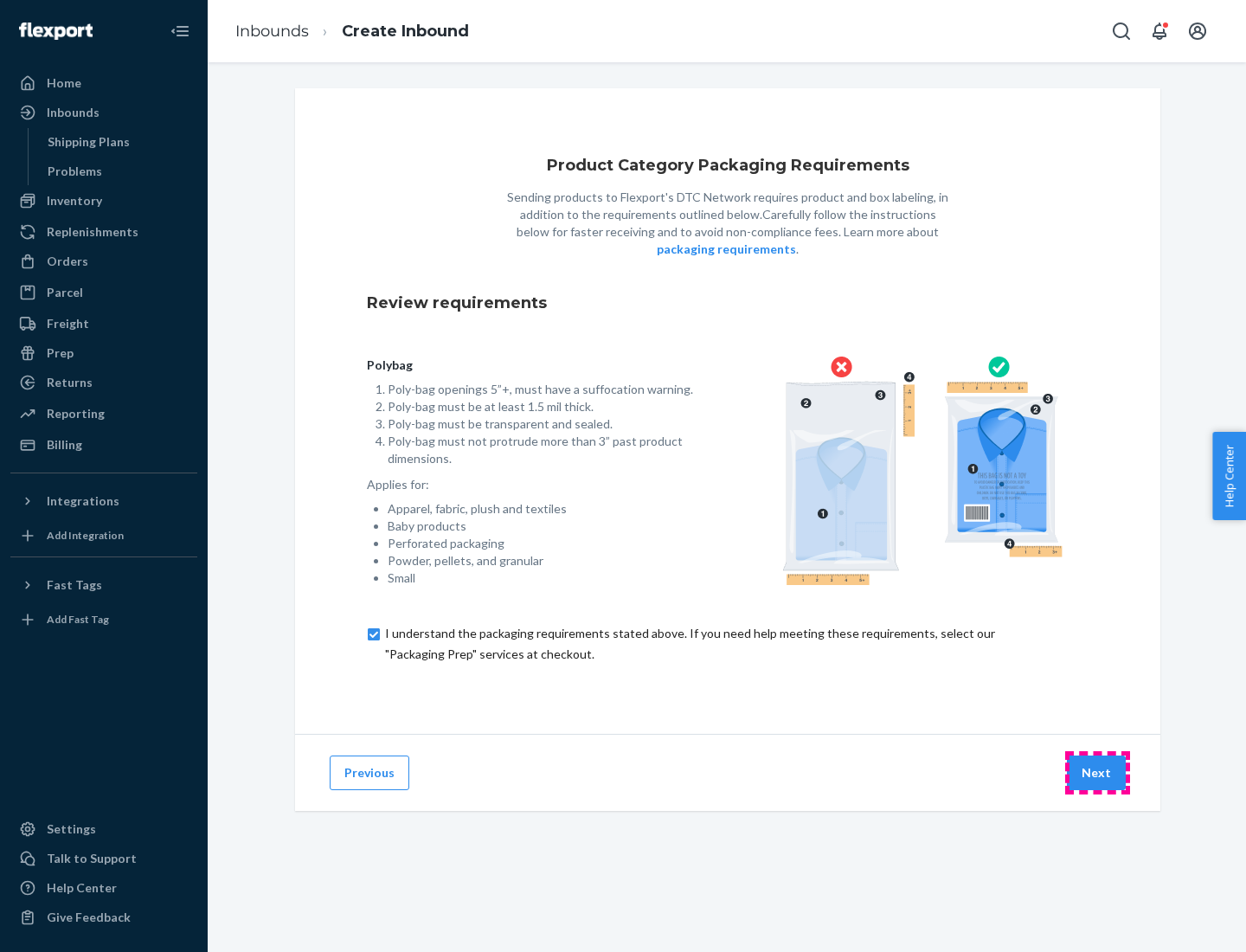
click at [1097, 772] on button "Next" at bounding box center [1096, 772] width 59 height 35
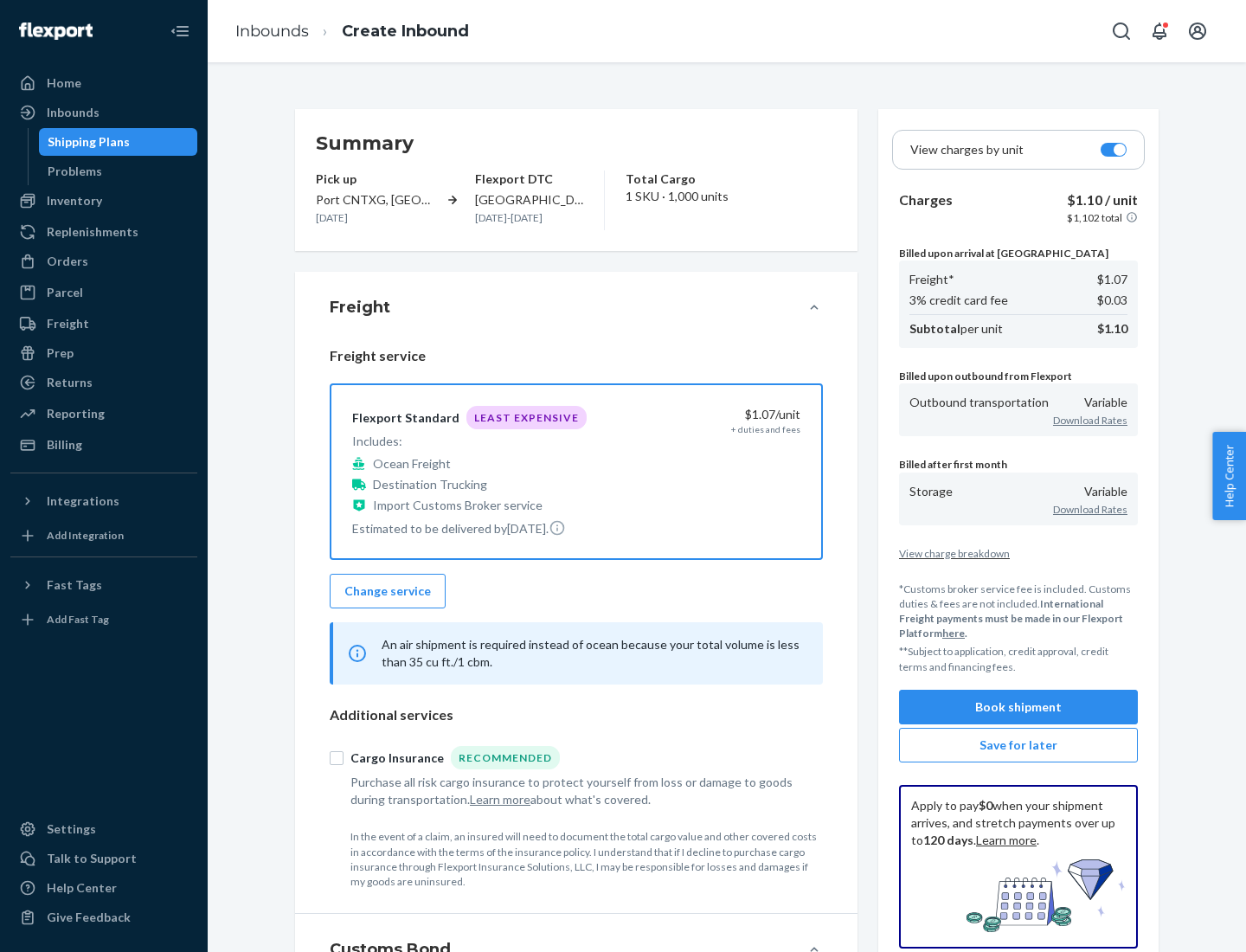
scroll to position [200, 0]
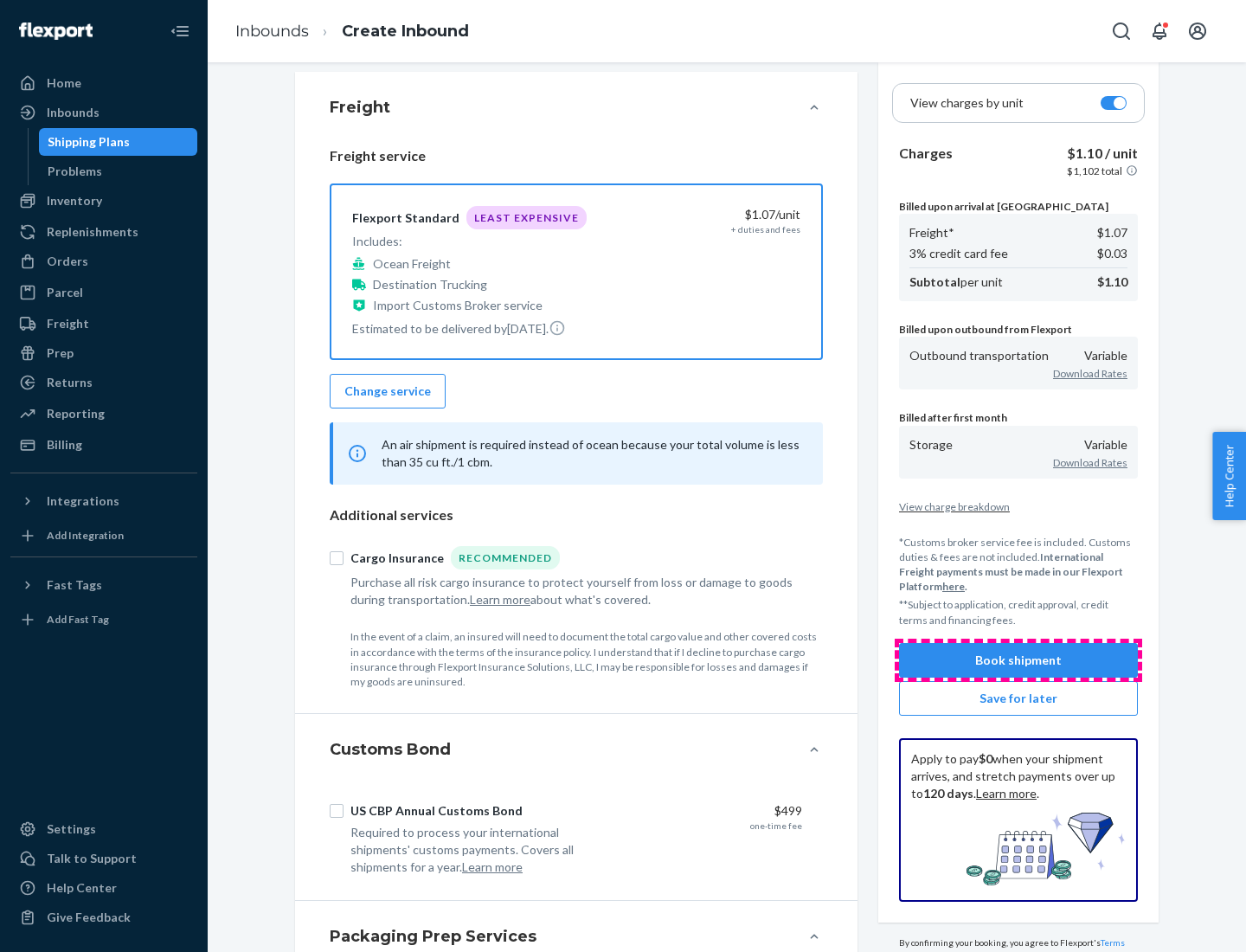
click at [1019, 659] on button "Book shipment" at bounding box center [1018, 660] width 239 height 35
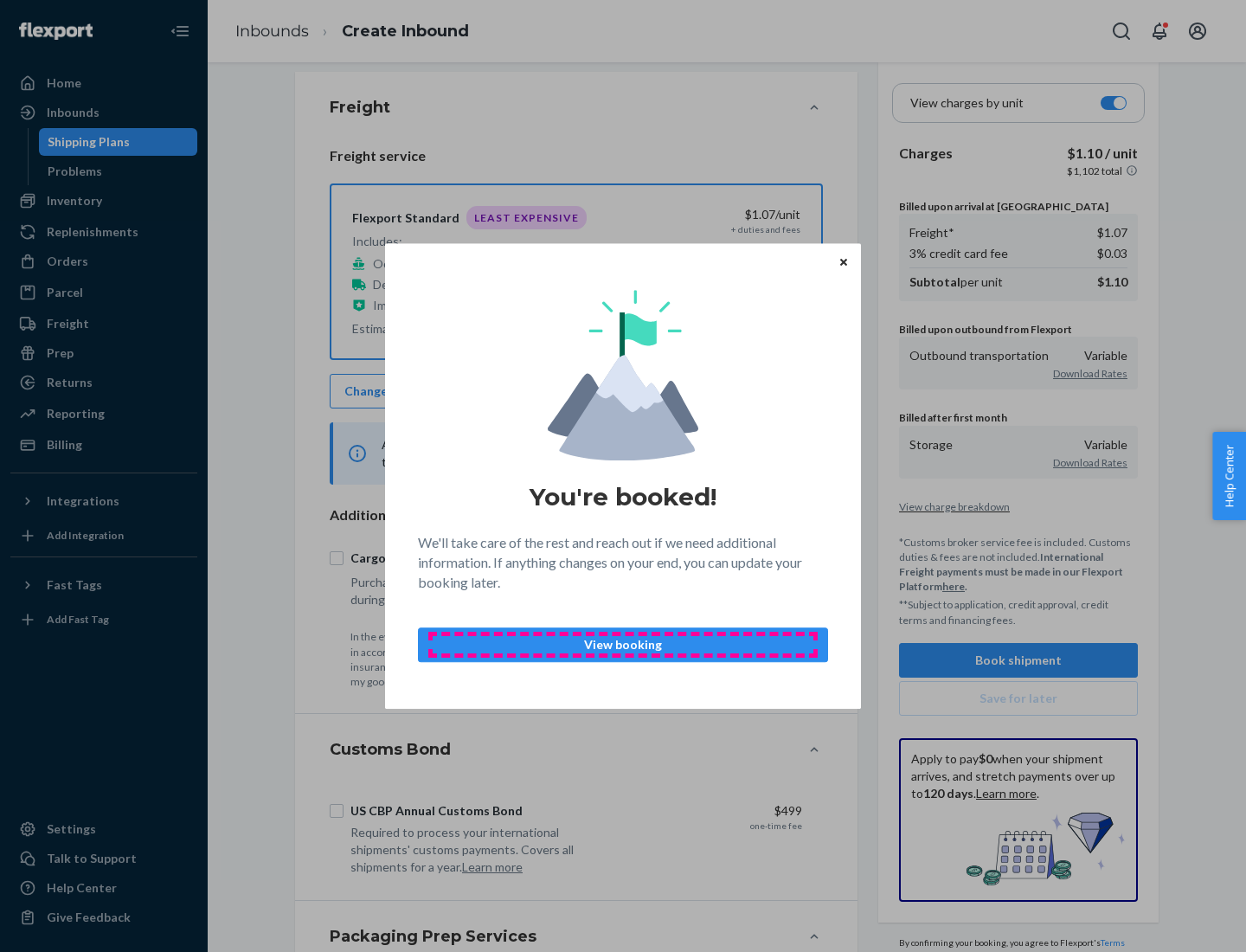
click at [623, 644] on p "View booking" at bounding box center [623, 644] width 381 height 17
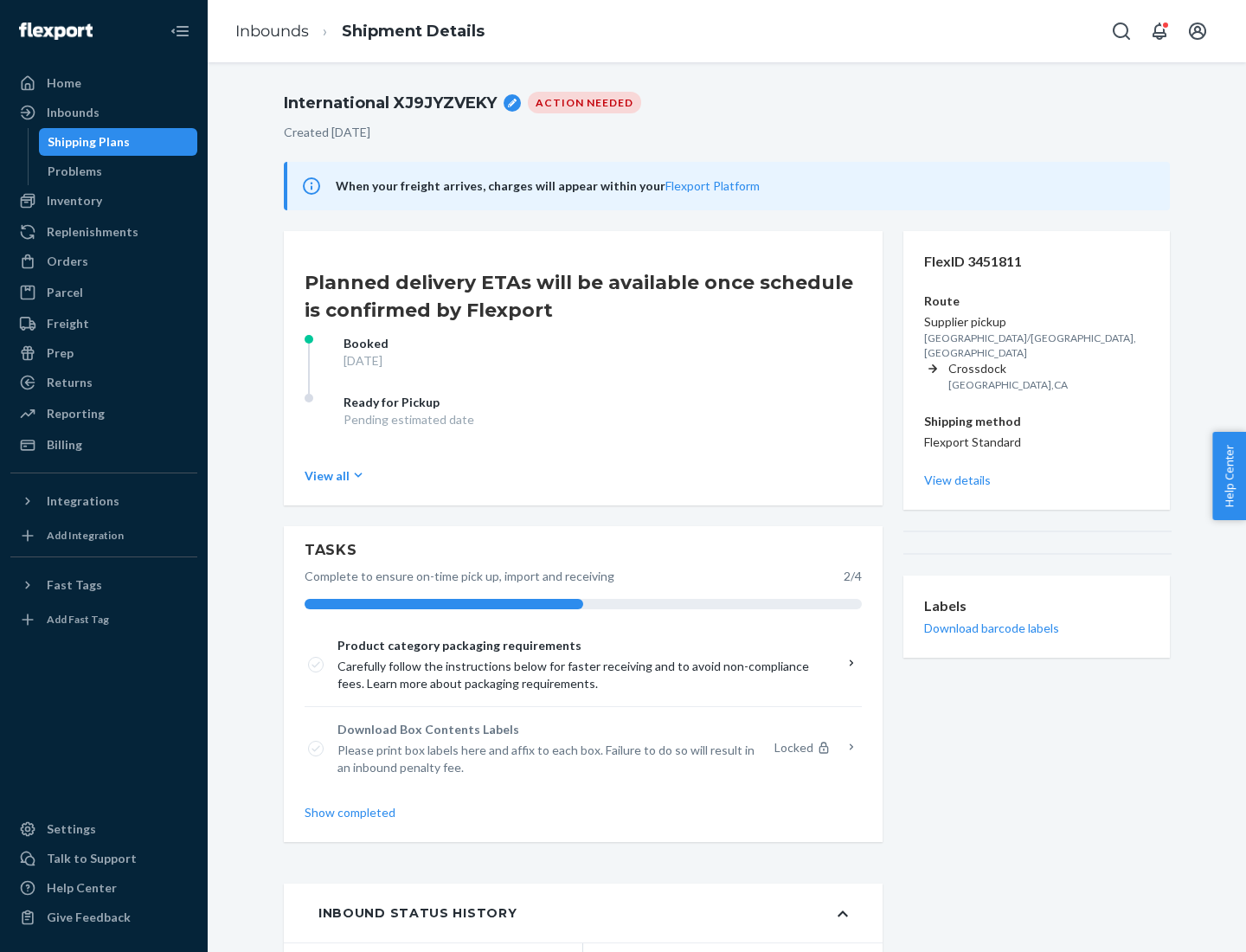
scroll to position [139, 0]
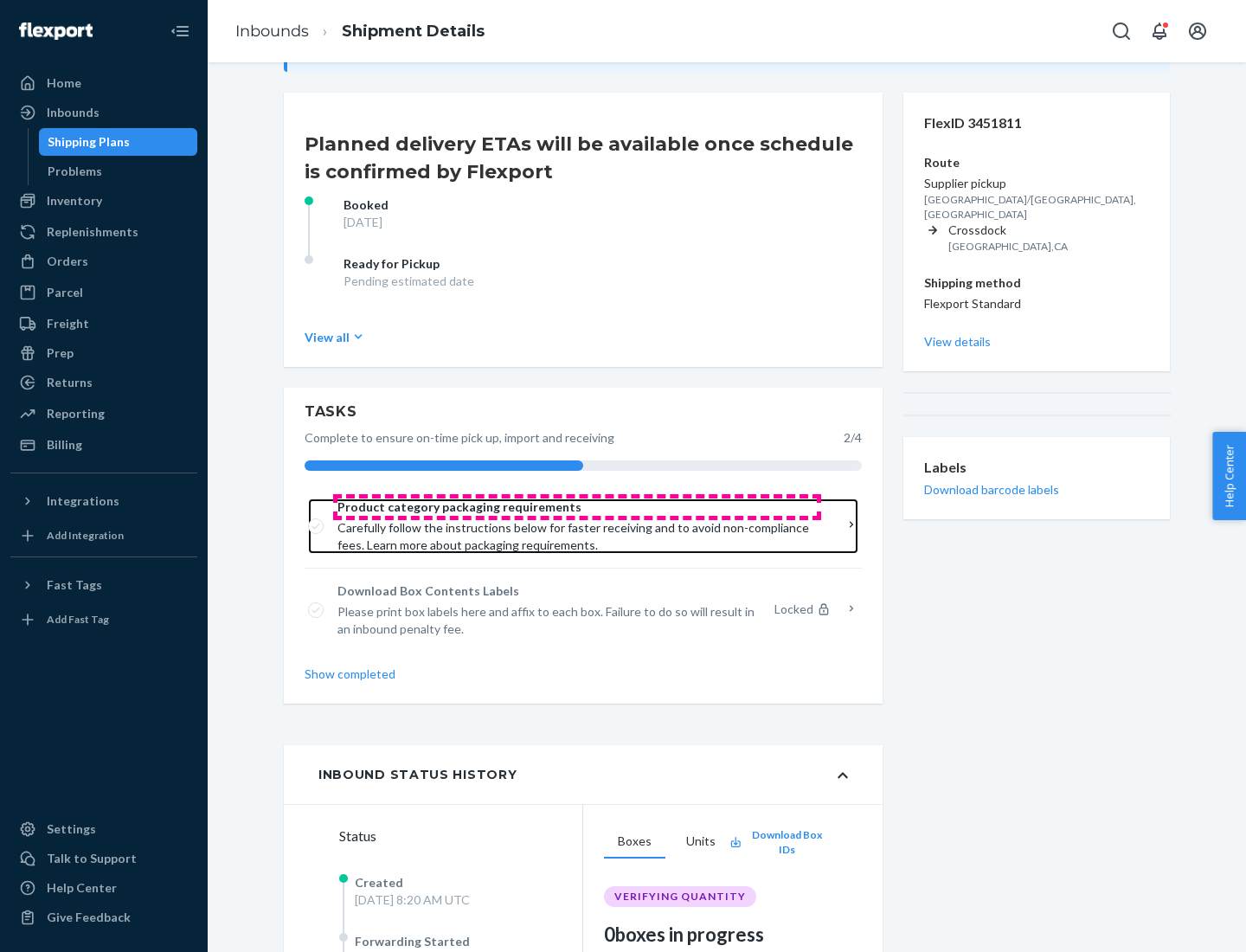
click at [578, 507] on span "Product category packaging requirements" at bounding box center [578, 506] width 479 height 17
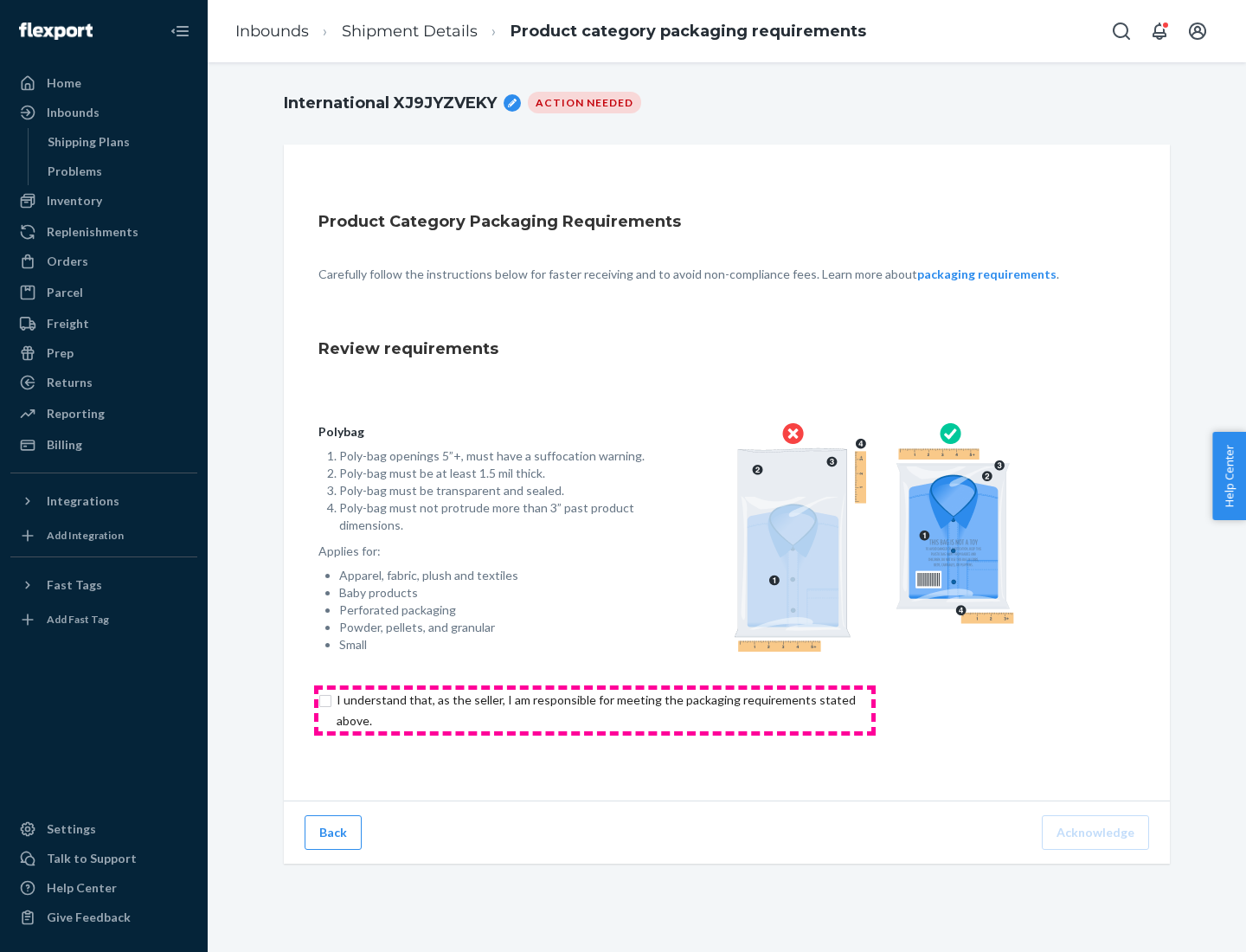
click at [594, 710] on input "checkbox" at bounding box center [606, 710] width 576 height 41
checkbox input "true"
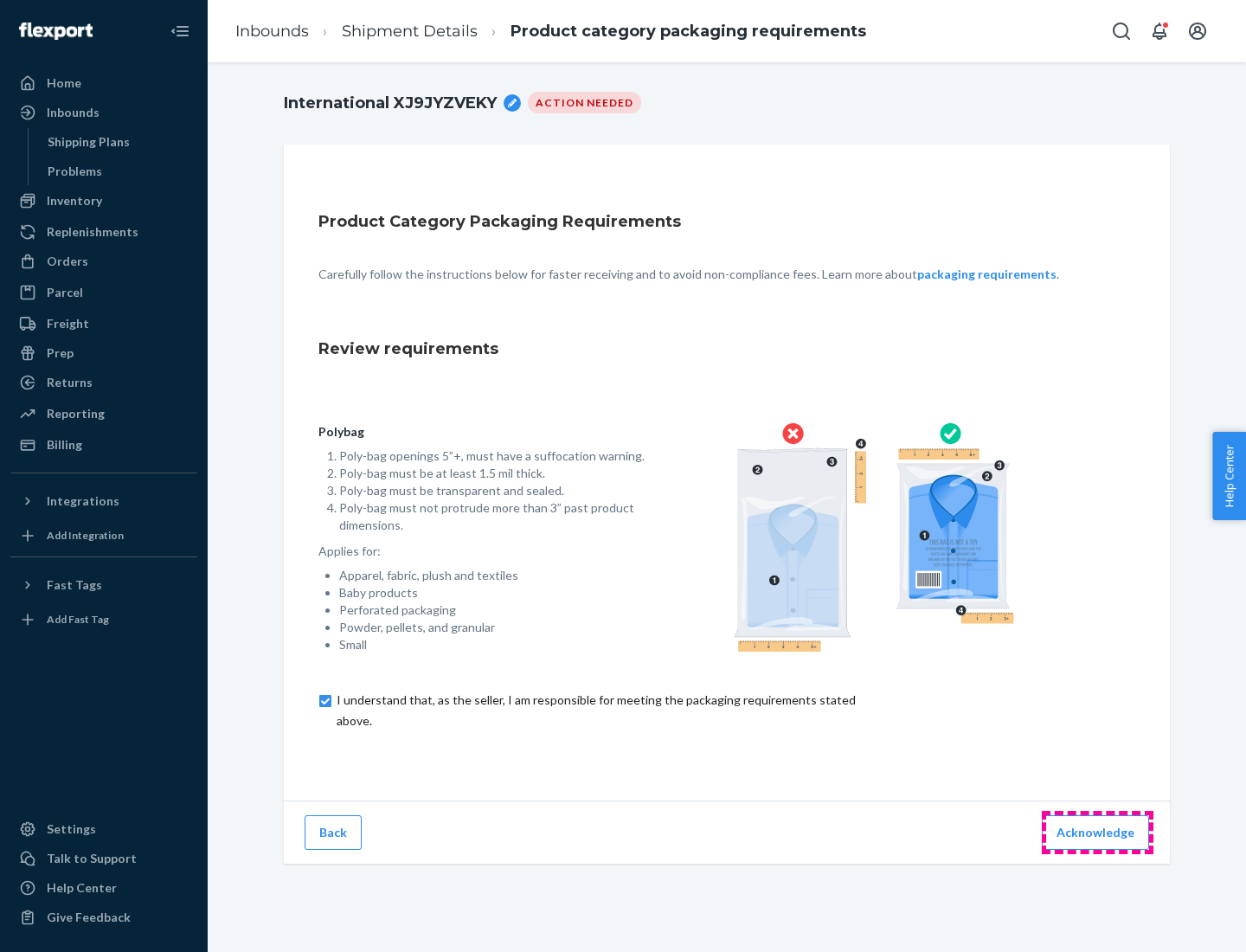
click at [1097, 831] on button "Acknowledge" at bounding box center [1095, 832] width 108 height 35
